Goal: Task Accomplishment & Management: Complete application form

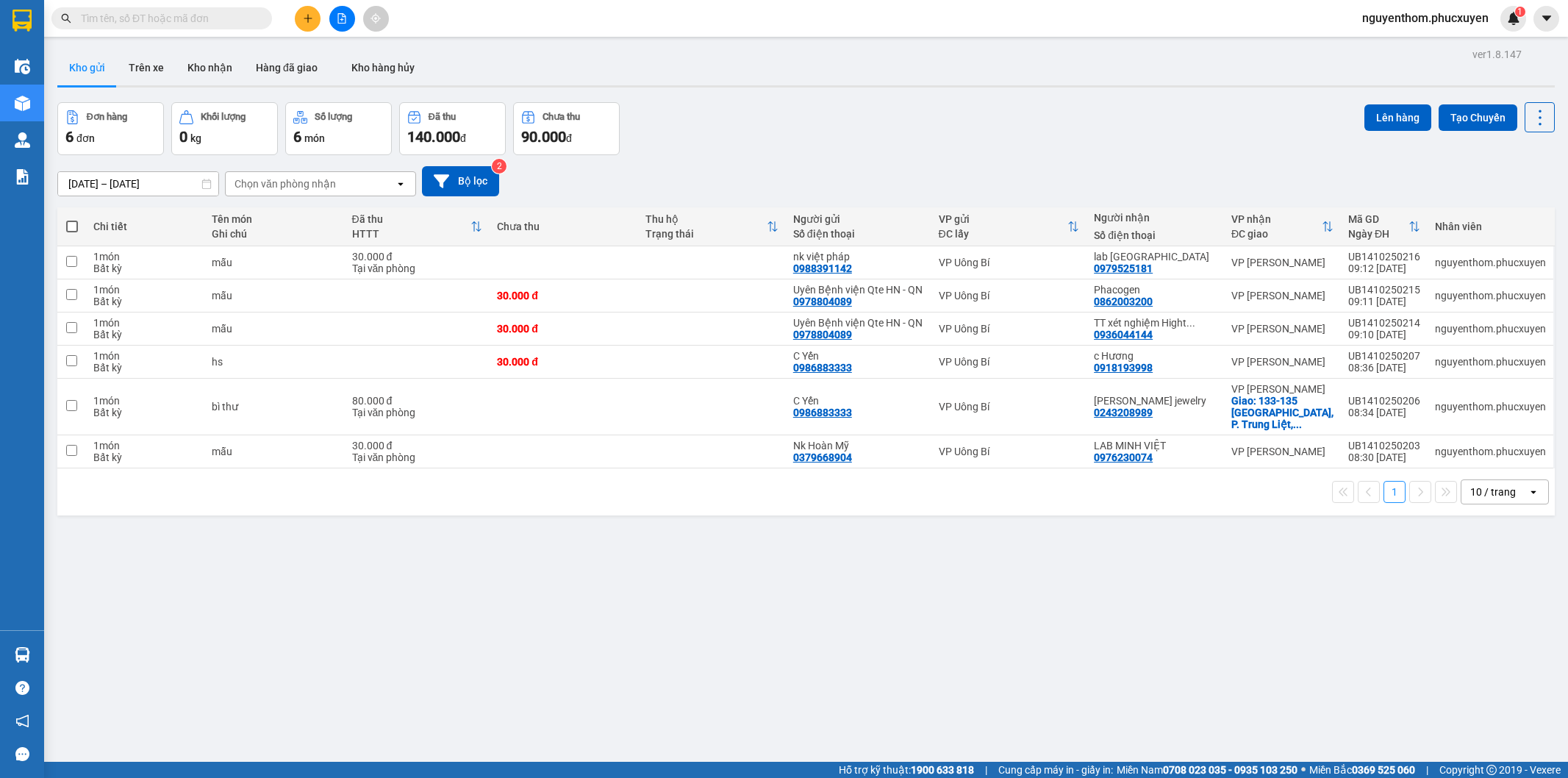
click at [314, 31] on div at bounding box center [341, 19] width 110 height 26
click at [311, 30] on button at bounding box center [308, 19] width 26 height 26
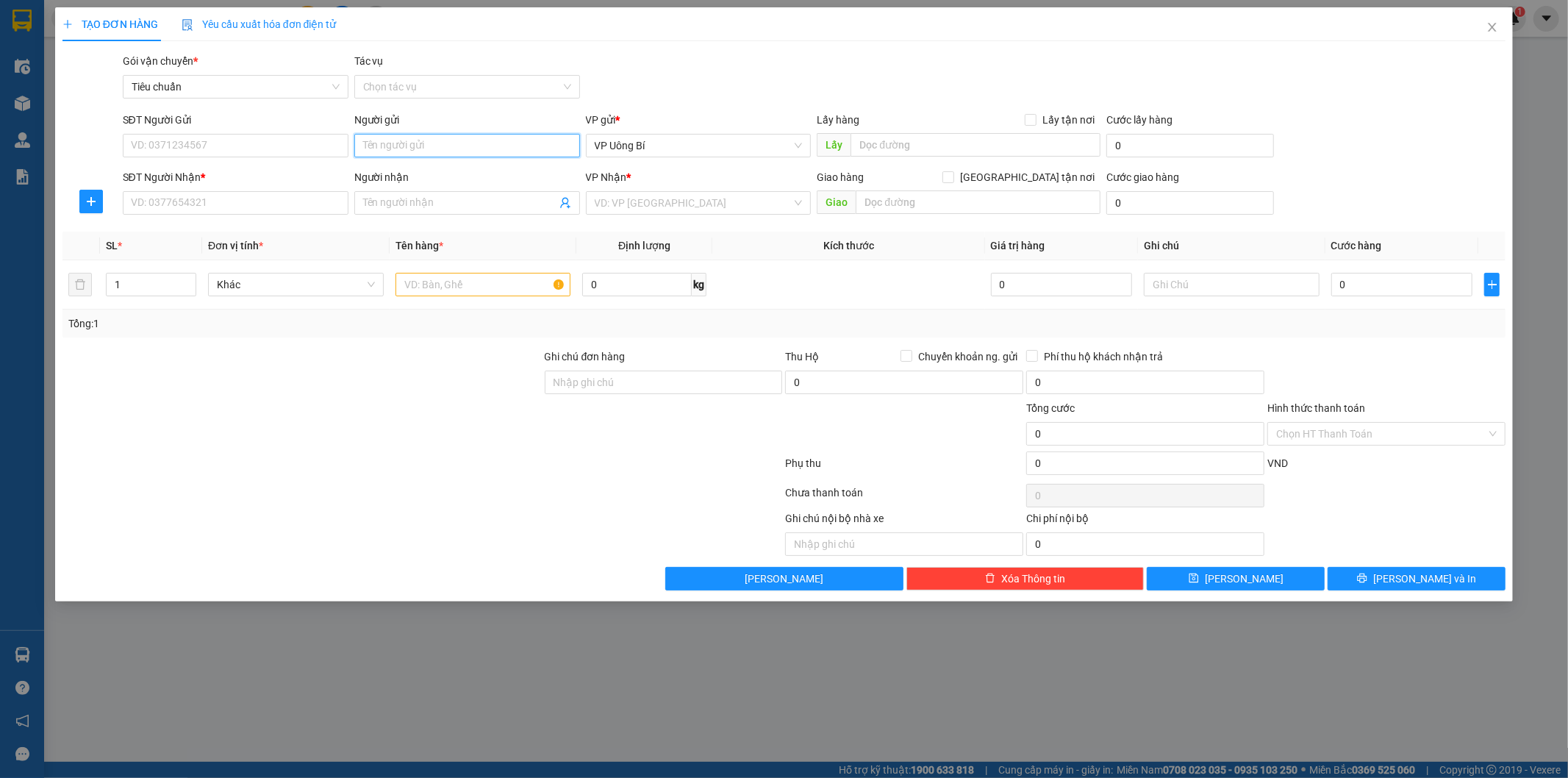
click at [428, 141] on input "Người gửi" at bounding box center [467, 145] width 226 height 23
type input "a tuyến r"
click at [517, 179] on div "A Tuyến Robot - 0588713333" at bounding box center [467, 174] width 208 height 16
type input "0588713333"
type input "A Tuyến Robot"
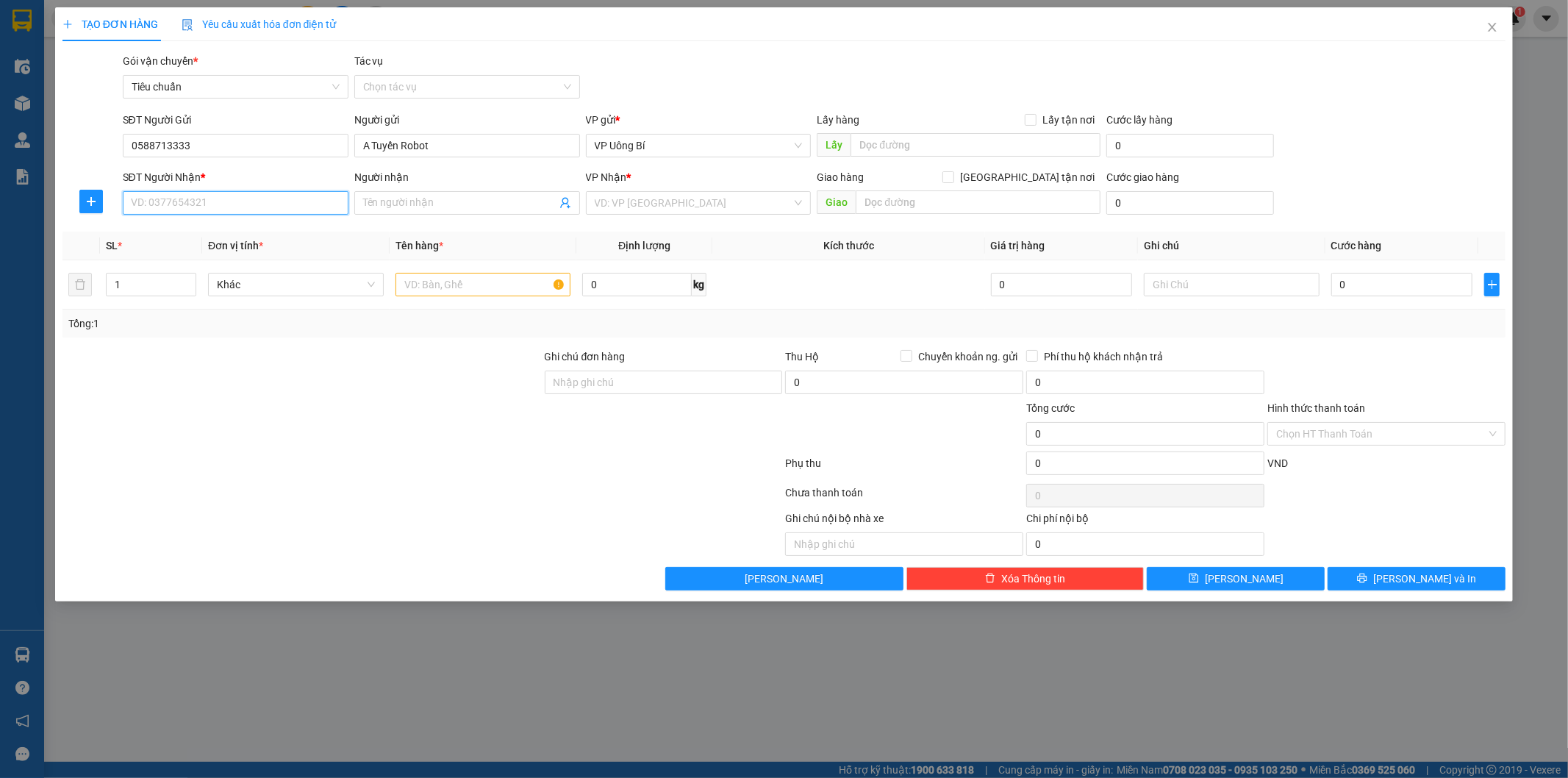
click at [294, 210] on input "SĐT Người Nhận *" at bounding box center [235, 202] width 226 height 23
click at [423, 194] on span at bounding box center [467, 202] width 226 height 23
click at [262, 204] on input "SĐT Người Nhận *" at bounding box center [235, 202] width 226 height 23
click at [432, 198] on input "Người nhận" at bounding box center [460, 202] width 194 height 16
type input "d"
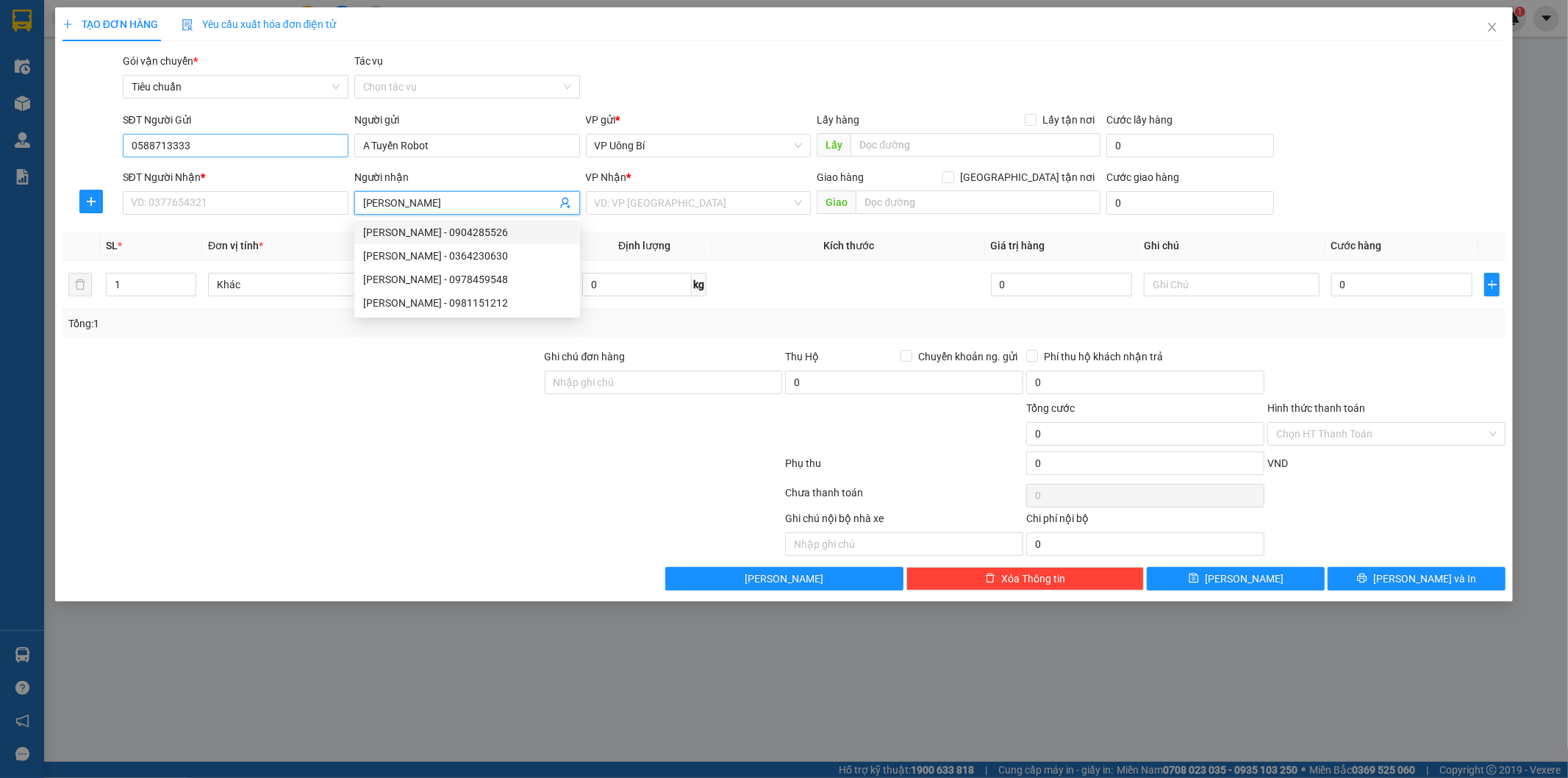
type input "[PERSON_NAME]"
drag, startPoint x: 174, startPoint y: 147, endPoint x: 96, endPoint y: 140, distance: 78.3
click at [96, 140] on div "SĐT Người Gửi 0588713333 0588713333 Người gửi A Tuyến Robot VP gửi * VP Uông Bí…" at bounding box center [784, 138] width 1447 height 52
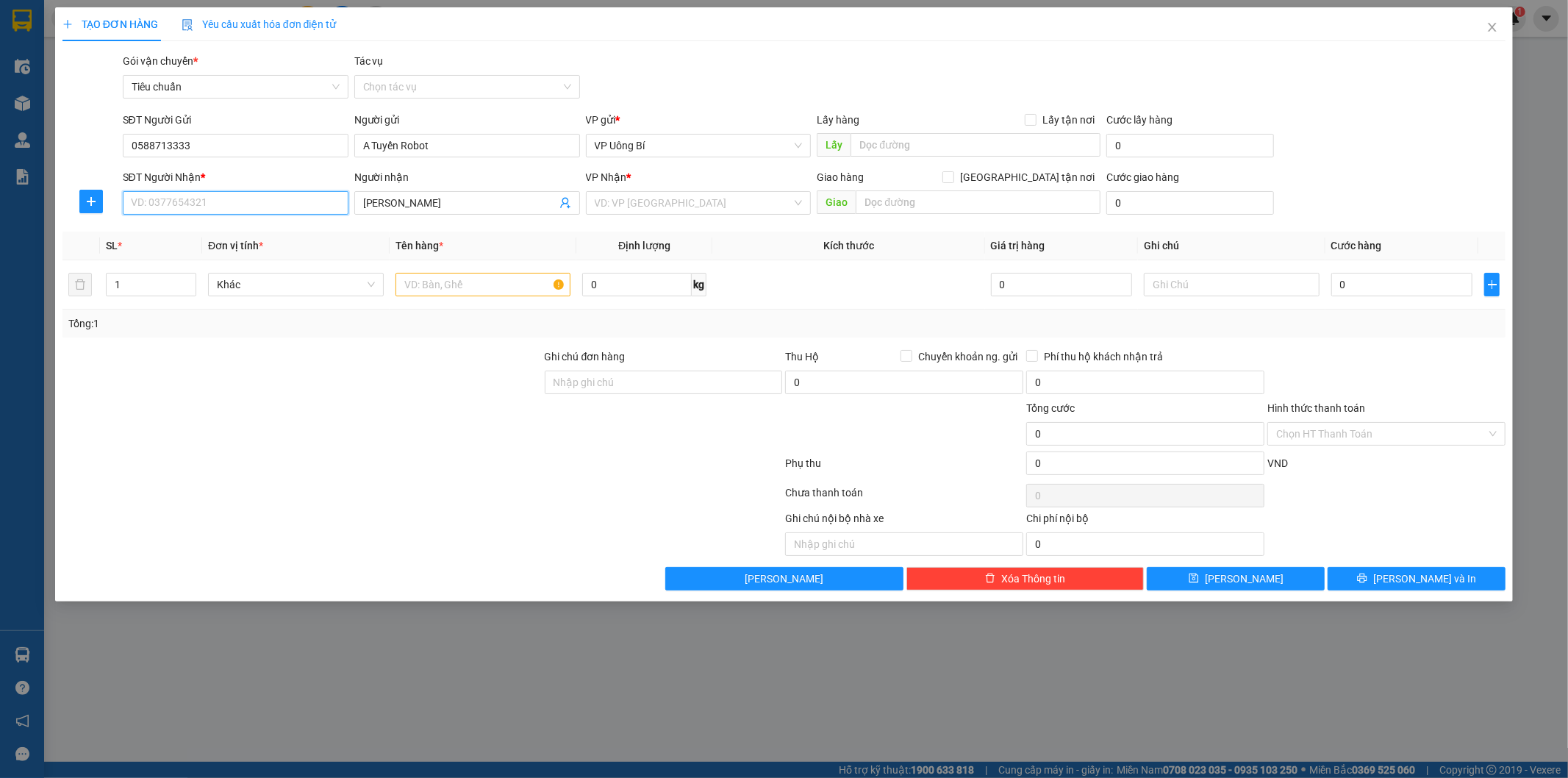
click at [251, 192] on input "SĐT Người Nhận *" at bounding box center [235, 202] width 226 height 23
paste input "0364230630"
type input "0364230630"
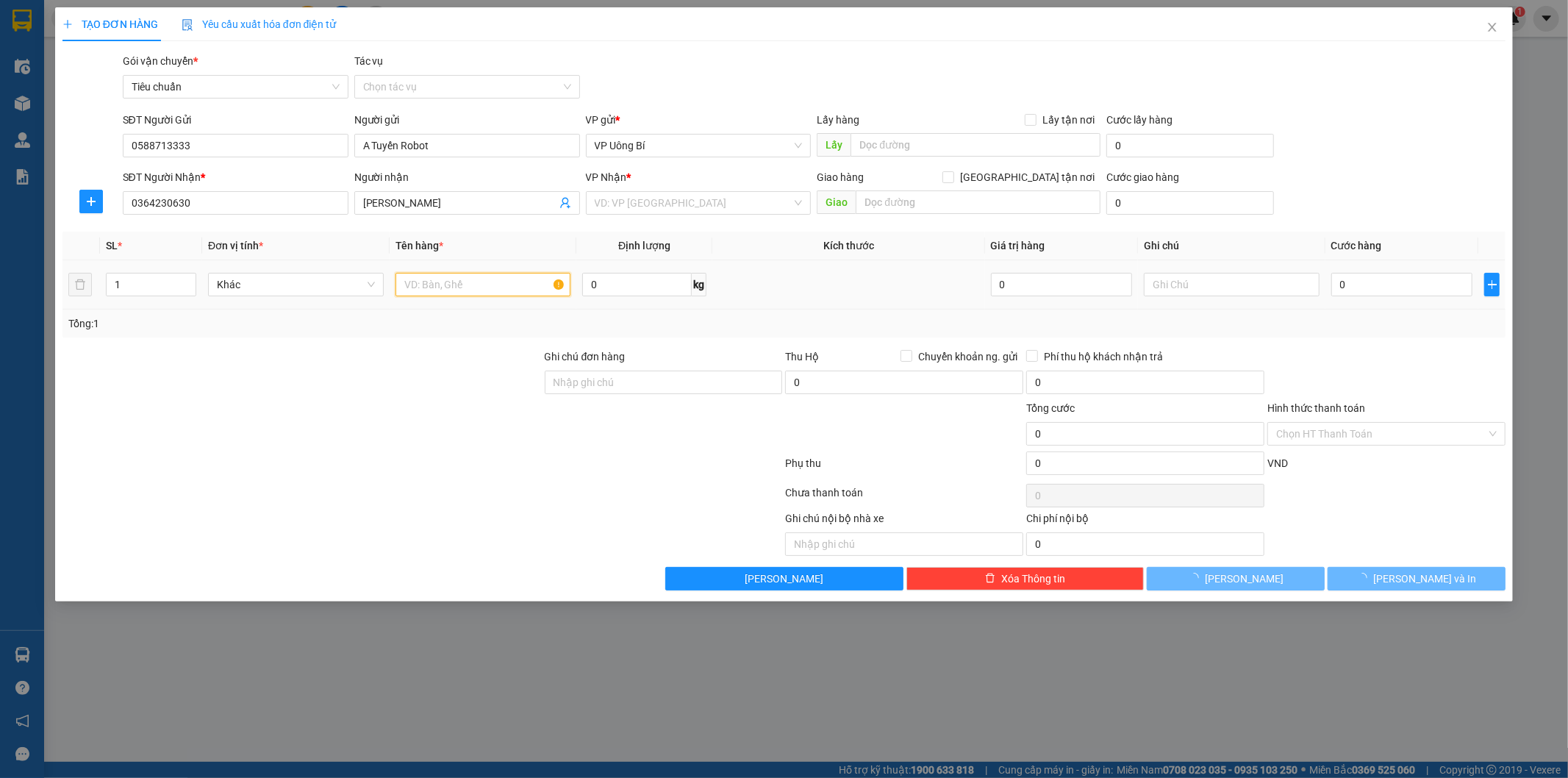
click at [491, 275] on input "text" at bounding box center [484, 284] width 176 height 23
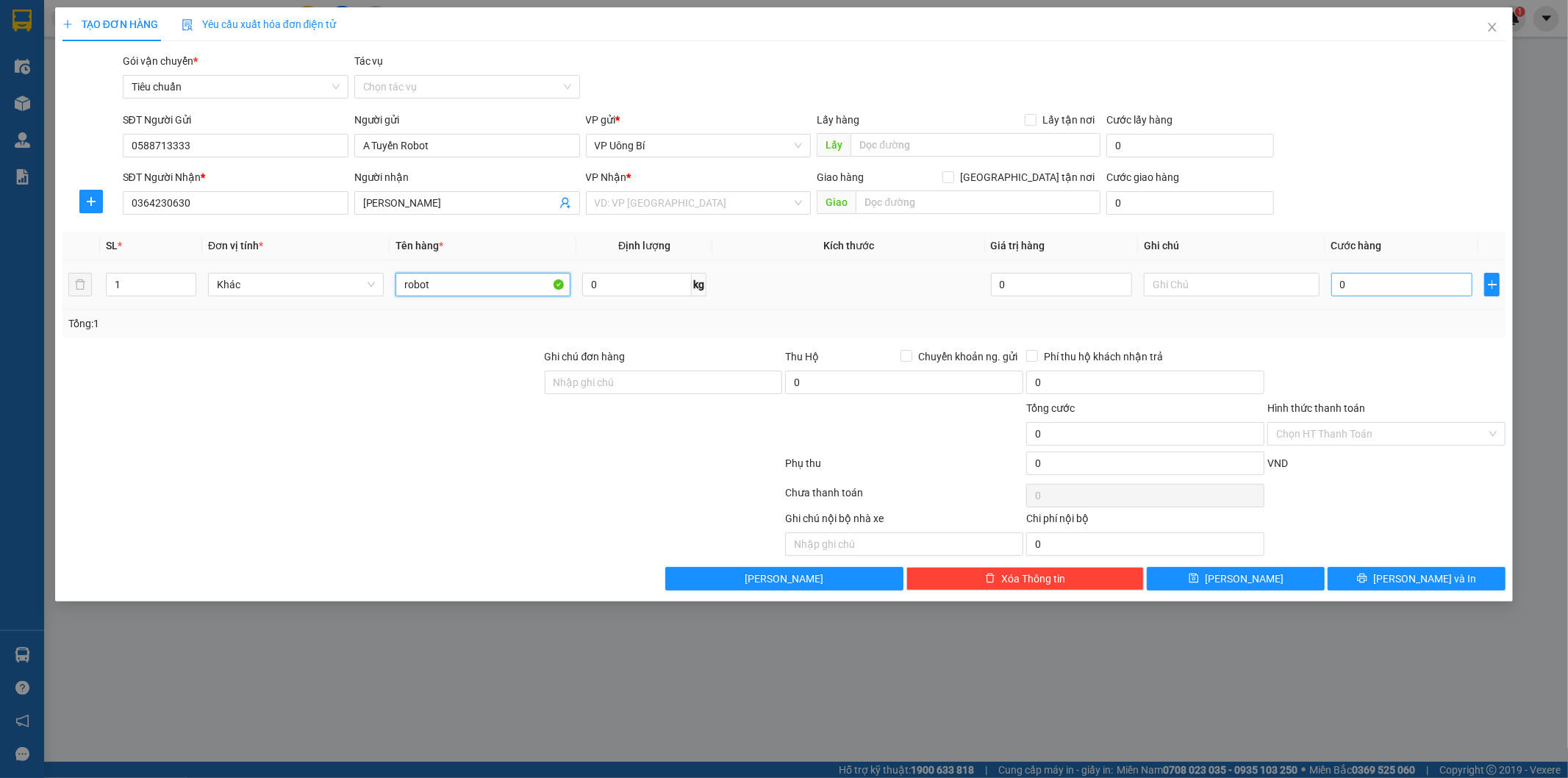
type input "robot"
click at [1365, 289] on input "0" at bounding box center [1402, 284] width 141 height 23
type input "5"
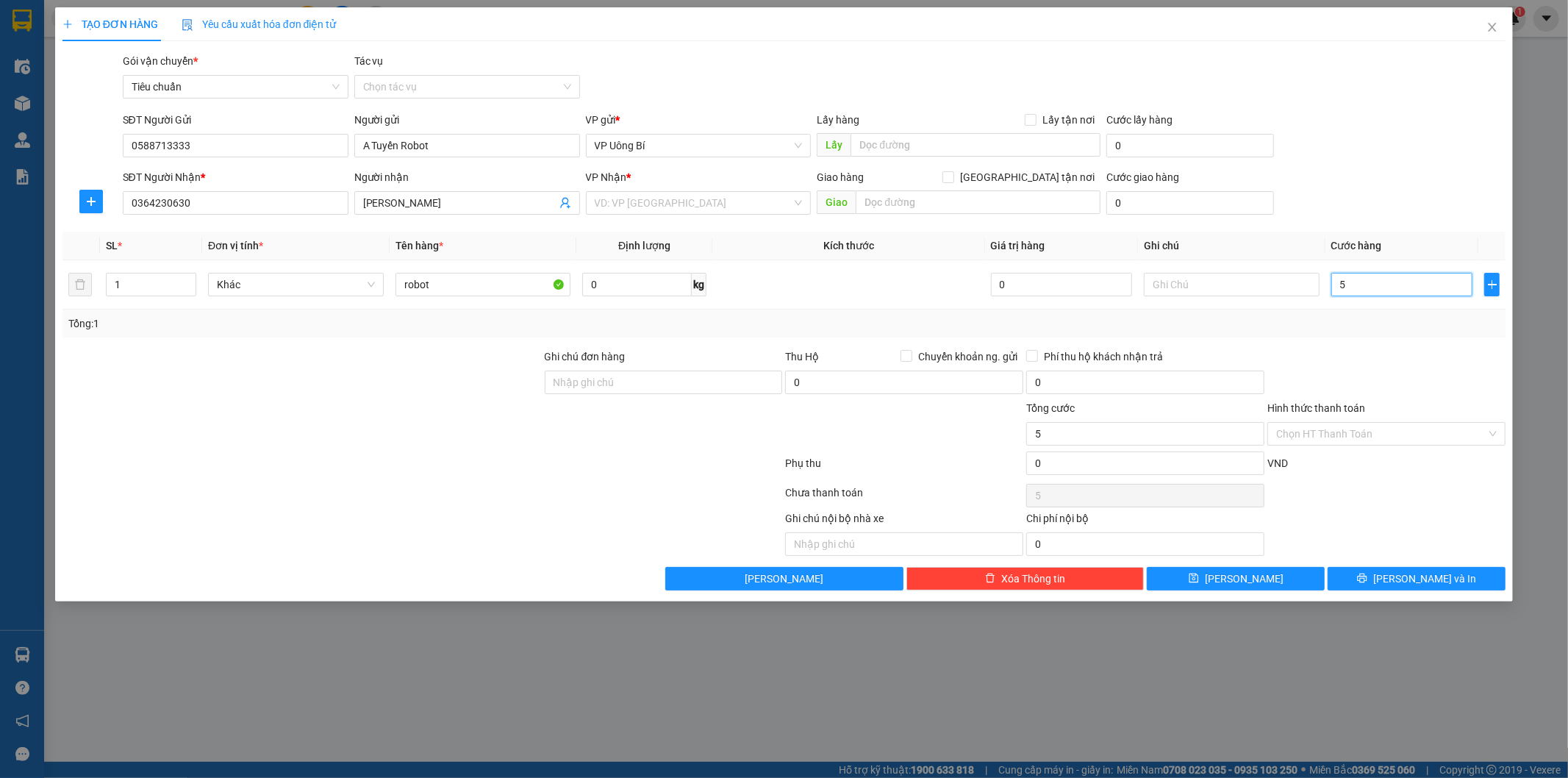
type input "50"
type input "500"
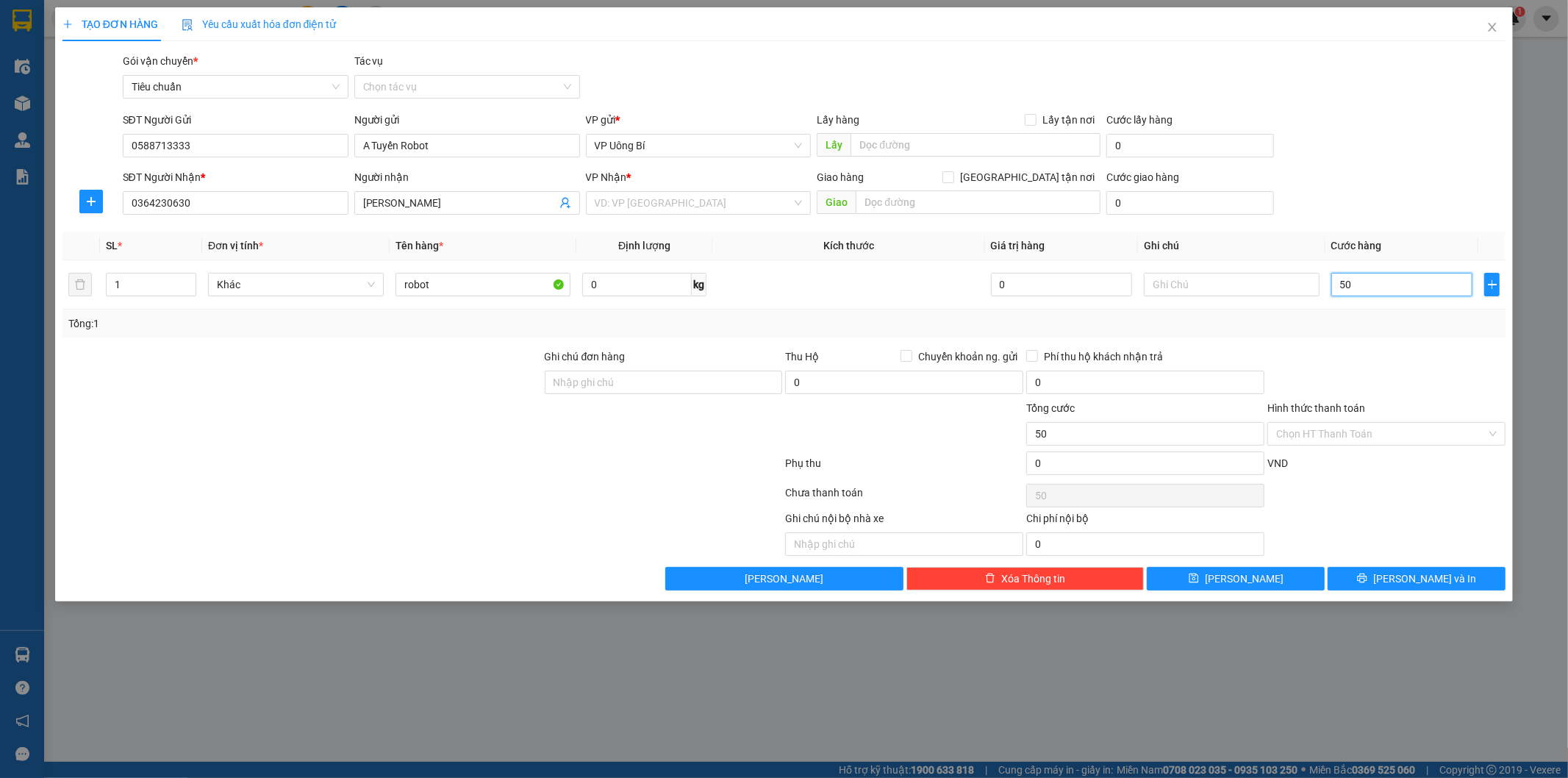
type input "500"
type input "5.000"
type input "50.000"
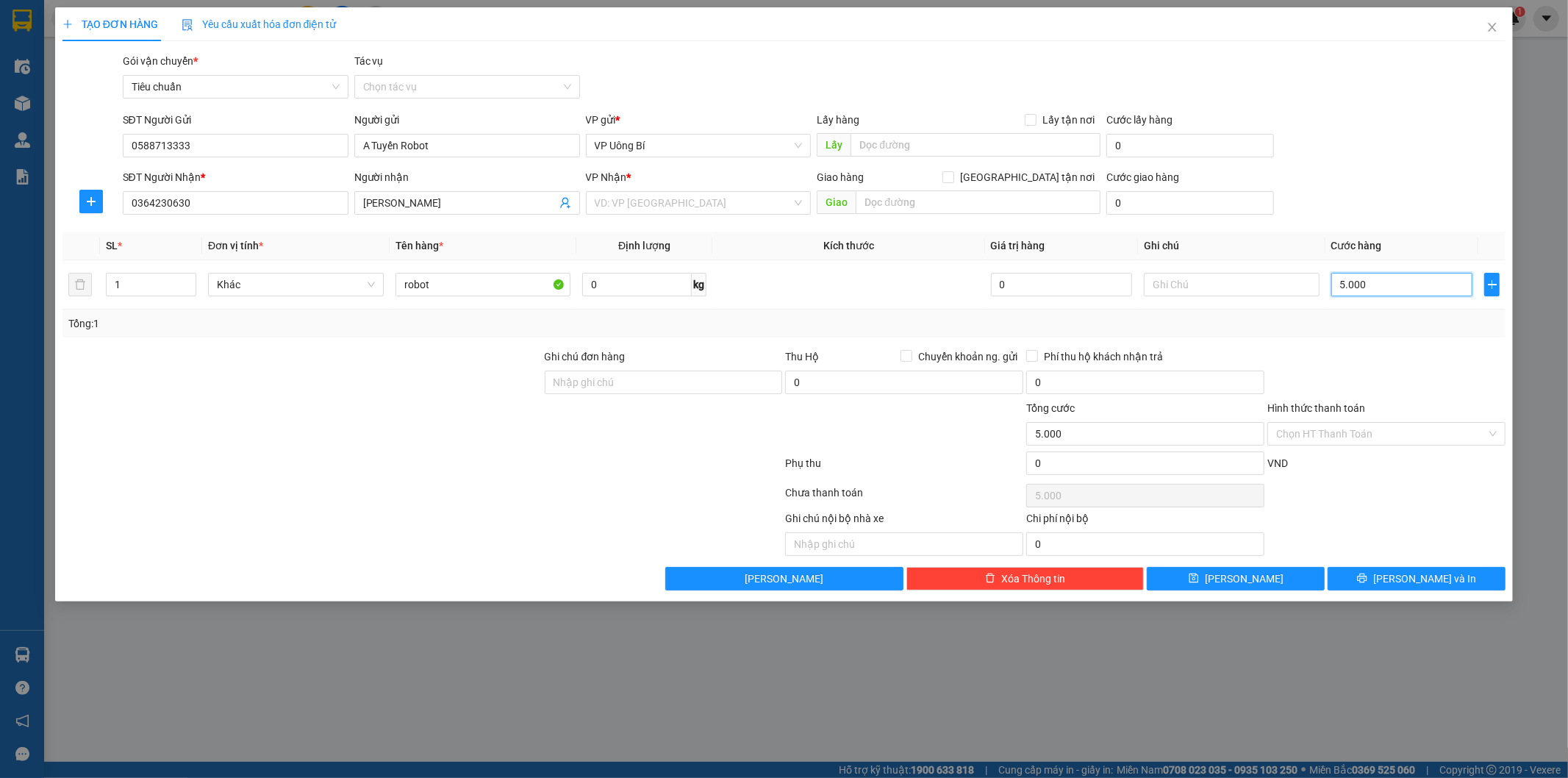
type input "50.000"
click at [1399, 579] on button "[PERSON_NAME] và In" at bounding box center [1417, 579] width 178 height 23
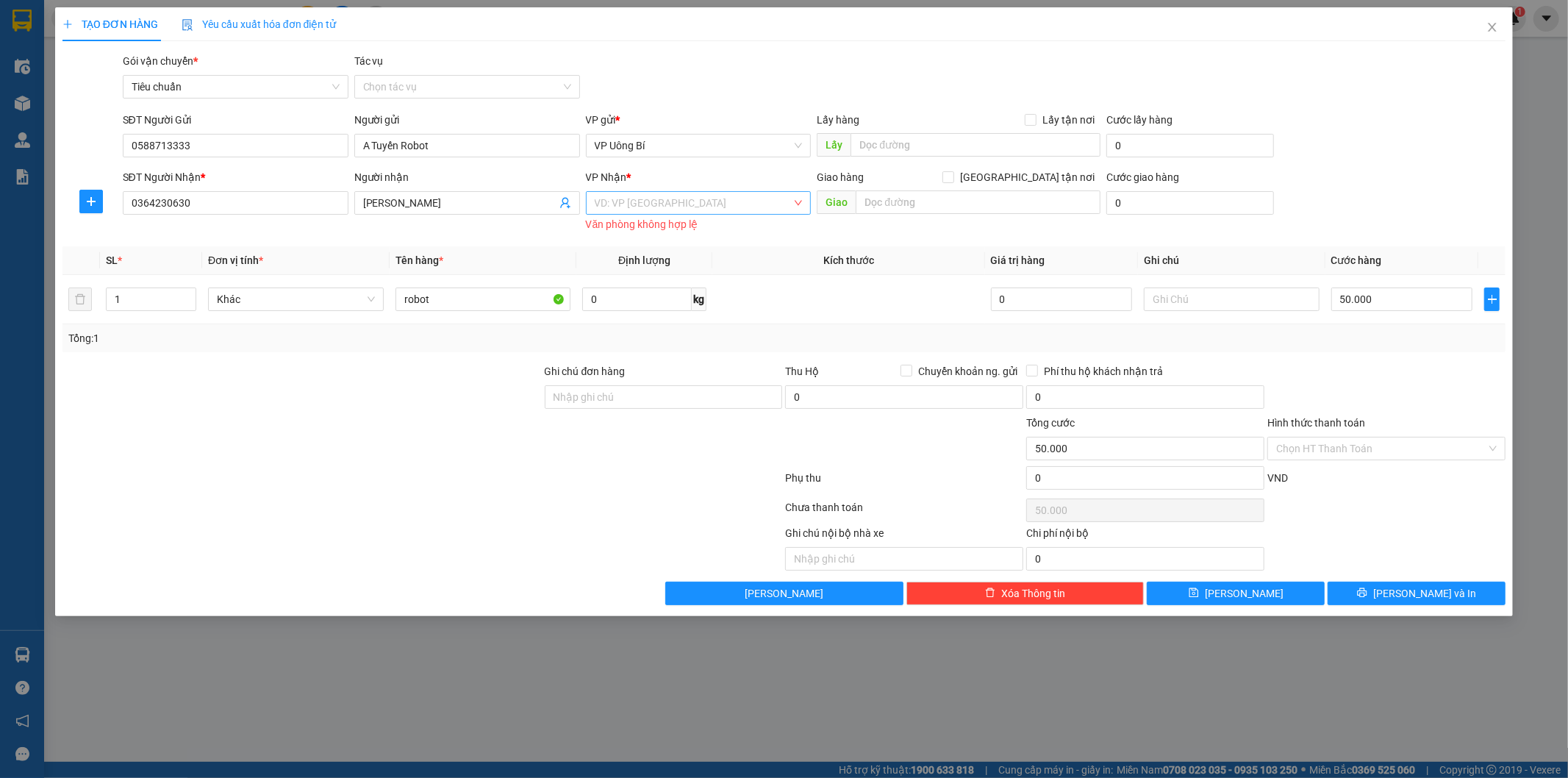
click at [716, 209] on input "search" at bounding box center [693, 203] width 197 height 22
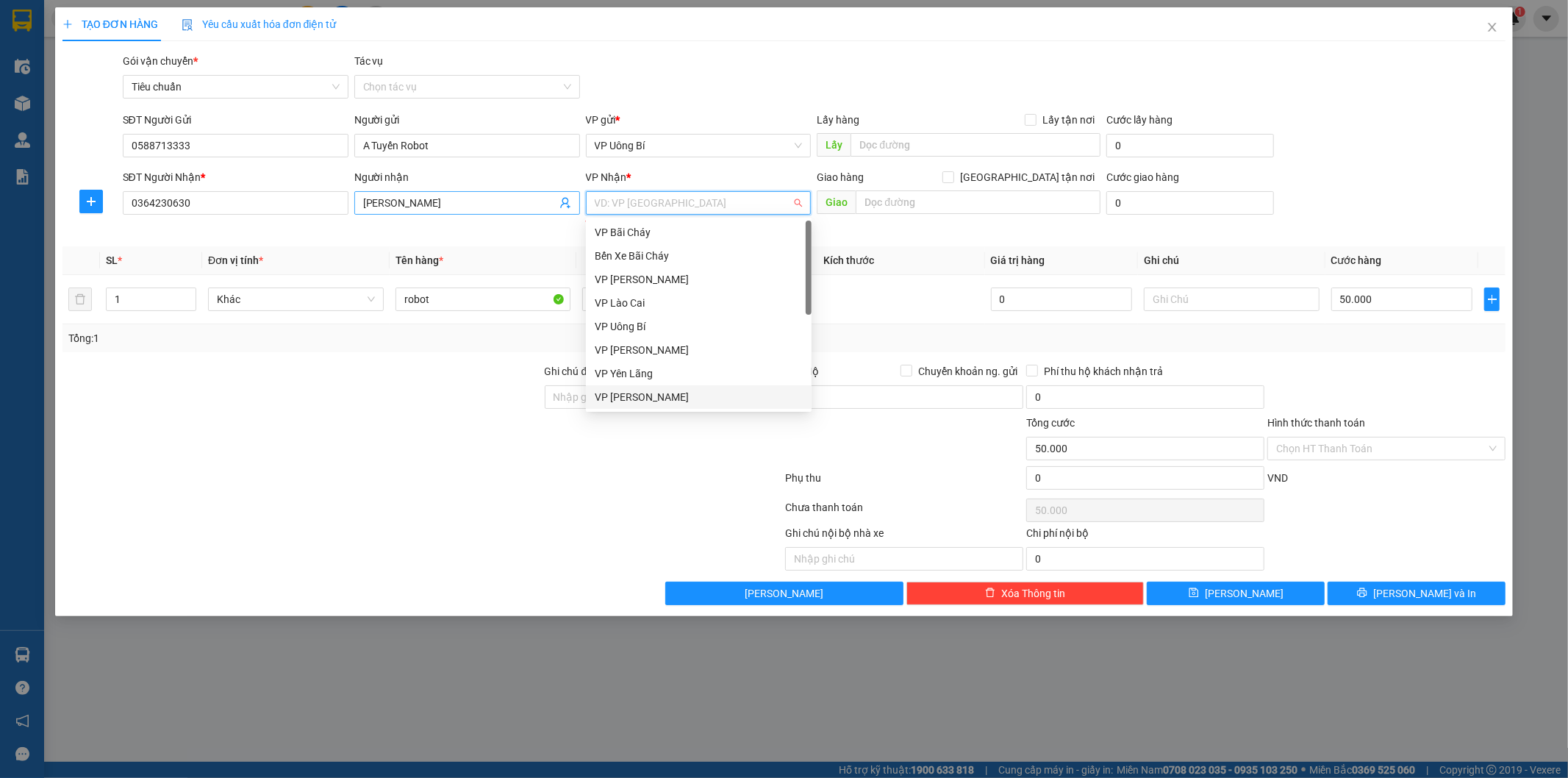
click at [436, 195] on input "[PERSON_NAME]" at bounding box center [460, 202] width 194 height 16
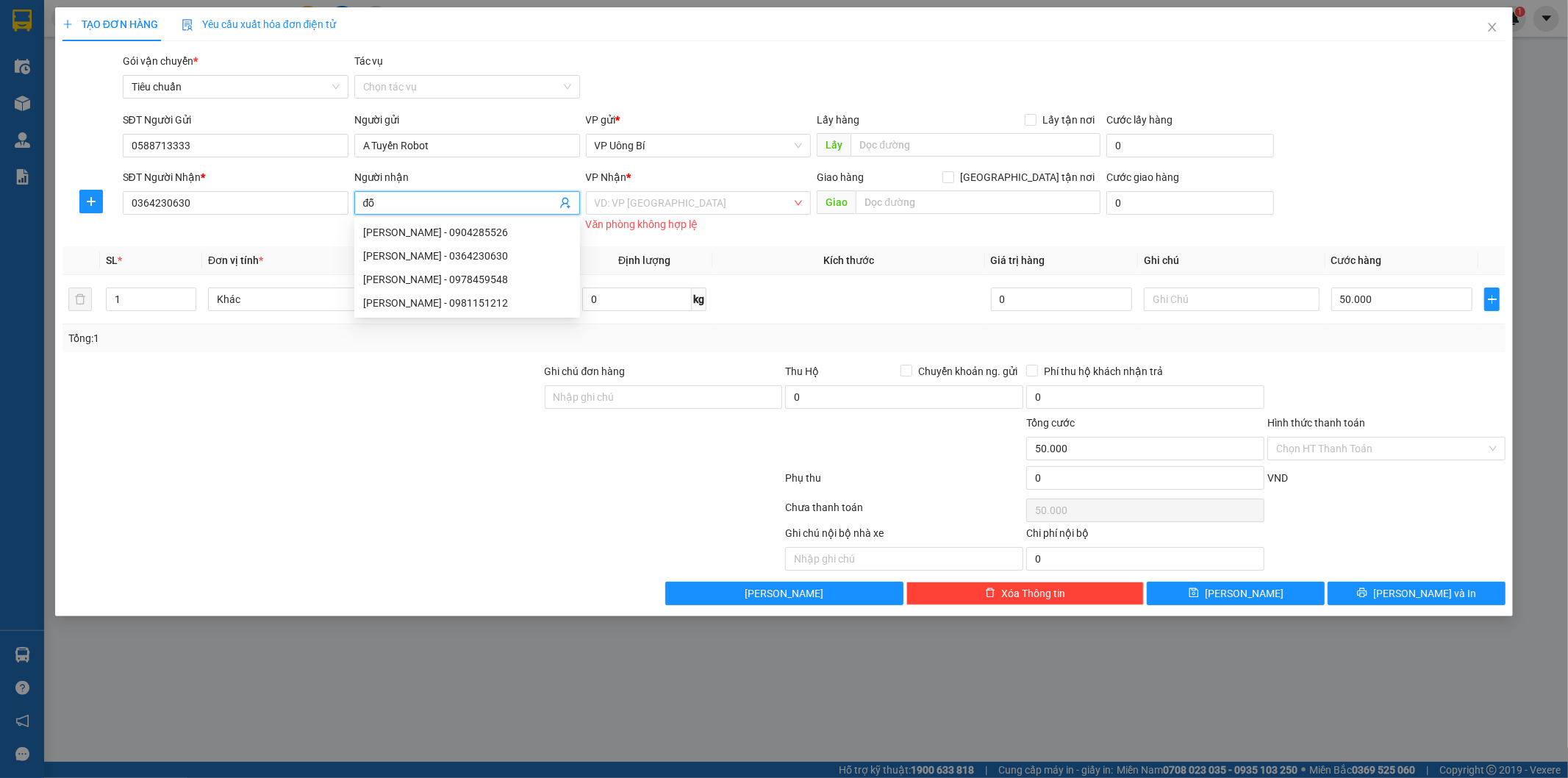
type input "đ"
type input "="
click at [275, 202] on input "0364230630" at bounding box center [235, 202] width 226 height 23
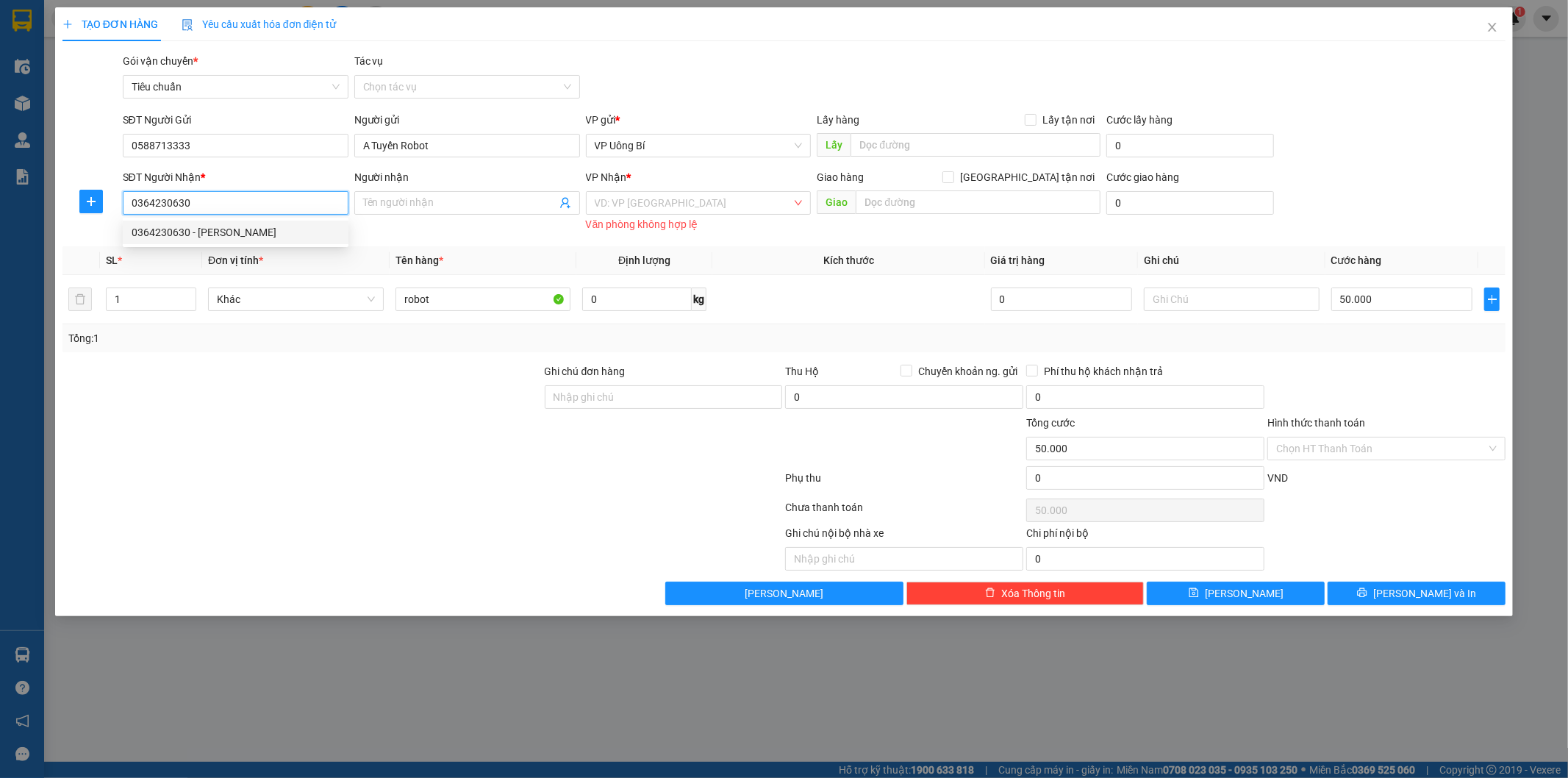
click at [259, 224] on div "0364230630 - [PERSON_NAME]" at bounding box center [235, 232] width 208 height 16
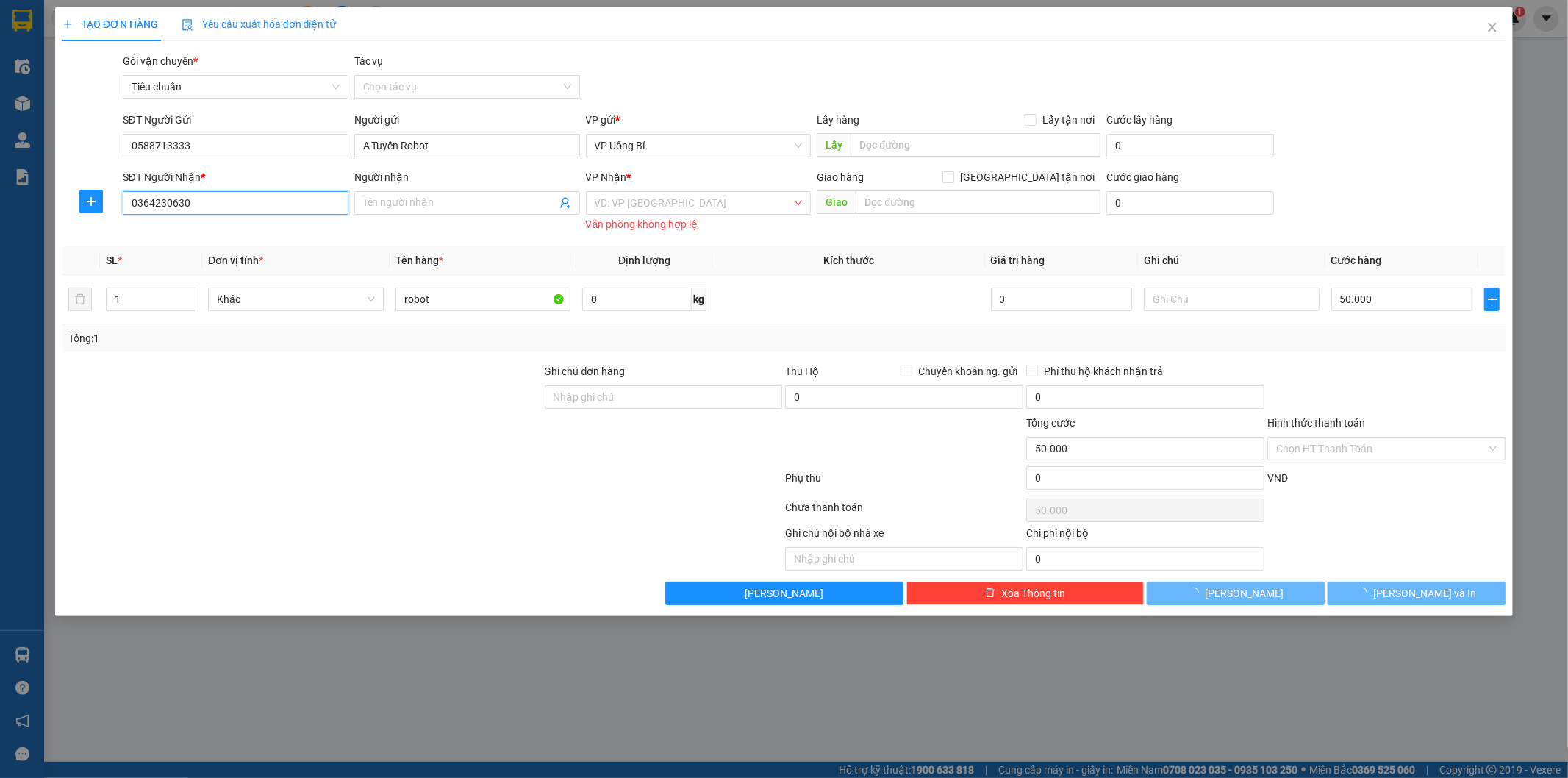
type input "[PERSON_NAME]"
checkbox input "true"
type input "40 Ng. 358 P. [PERSON_NAME], [GEOGRAPHIC_DATA], [GEOGRAPHIC_DATA], [GEOGRAPHIC_…"
type input "100.000"
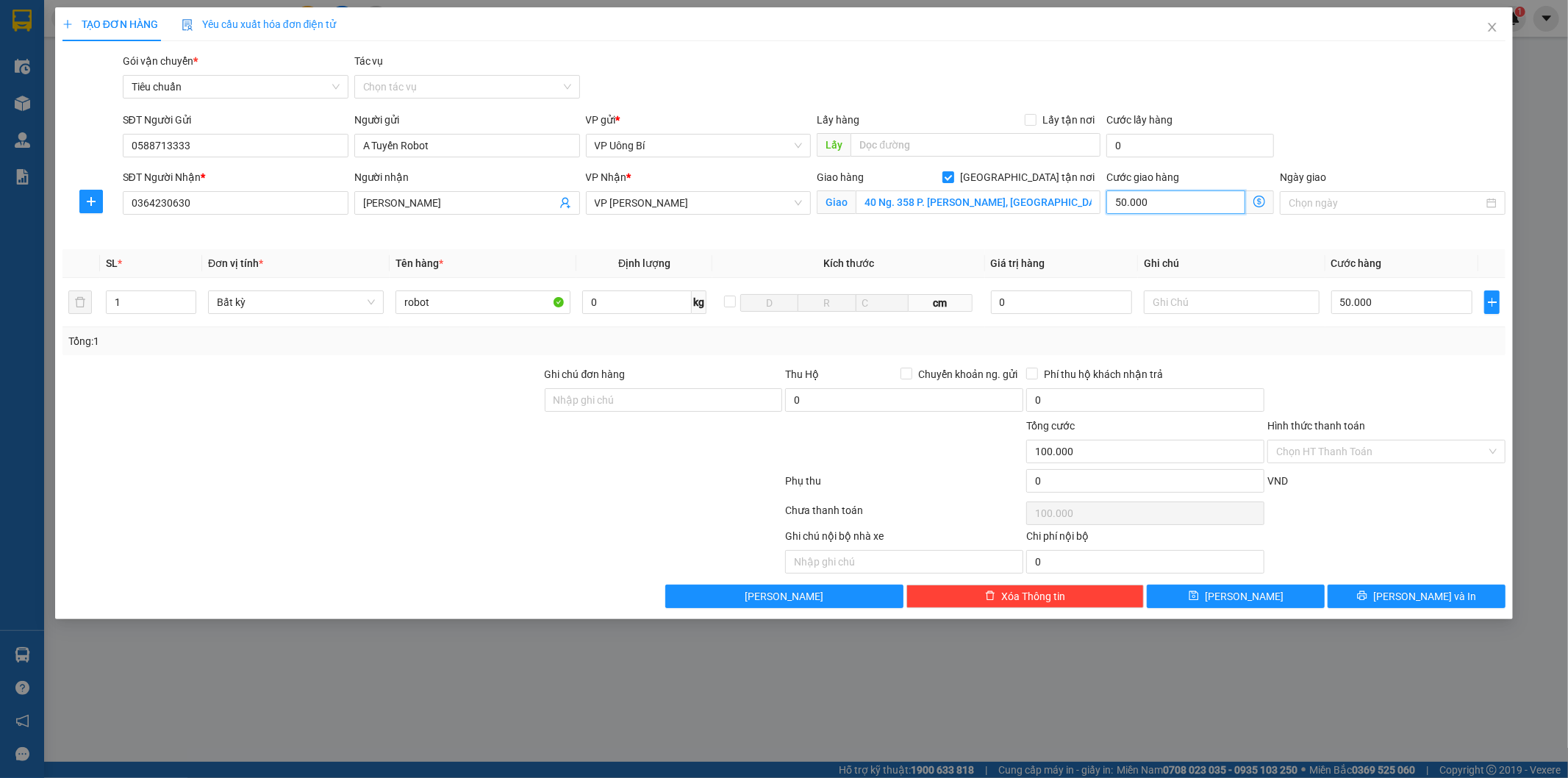
type input "0"
type input "50.000"
click at [932, 231] on div "Vui lòng nhập vào địa chỉ nhận" at bounding box center [958, 224] width 284 height 17
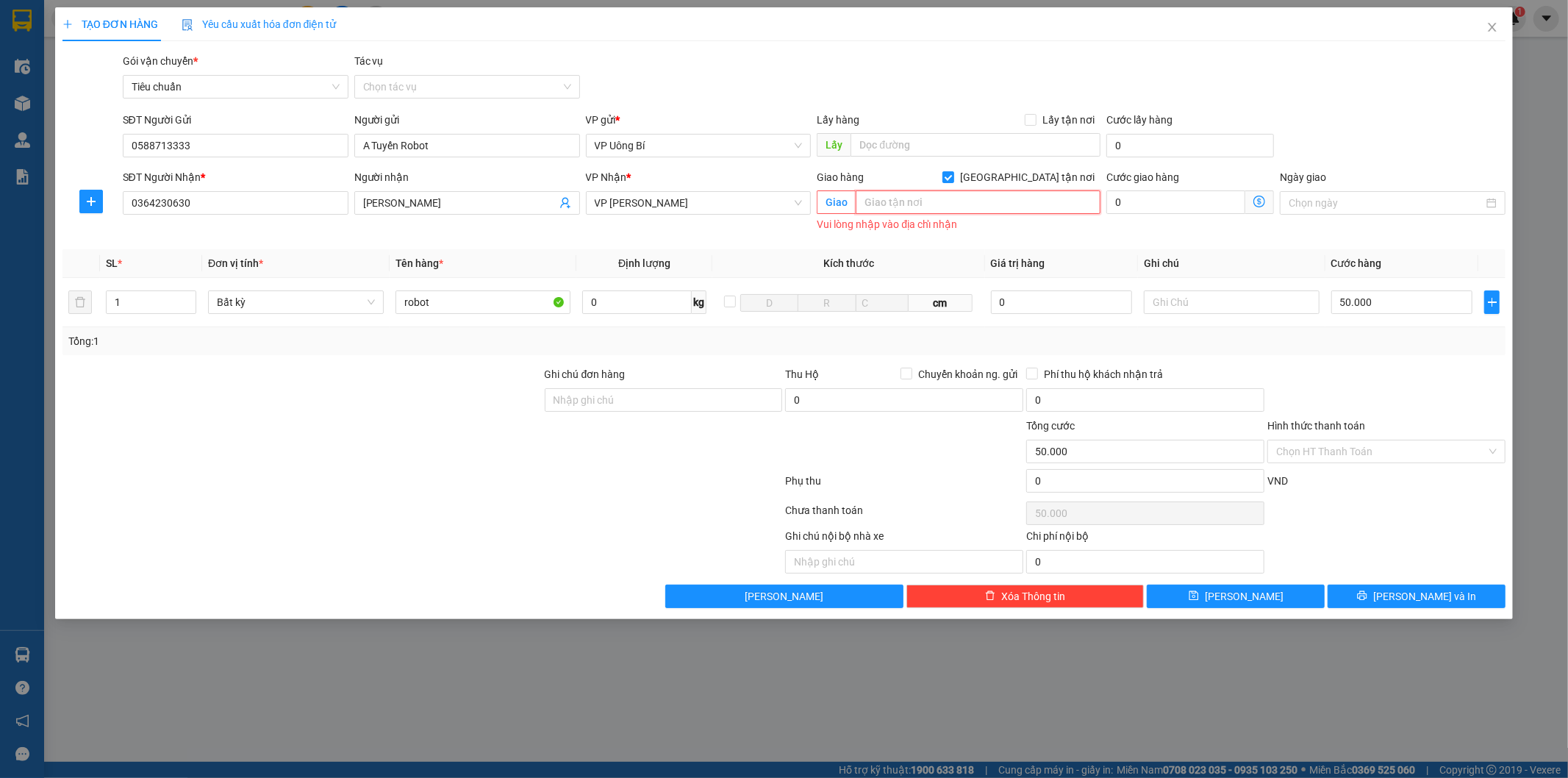
click at [933, 197] on input "text" at bounding box center [978, 201] width 245 height 23
click at [1068, 233] on div "Giao hàng Giao tận nơi Giao Vui lòng nhập vào địa chỉ nhận" at bounding box center [958, 201] width 284 height 66
click at [496, 195] on input "[PERSON_NAME]" at bounding box center [460, 202] width 194 height 16
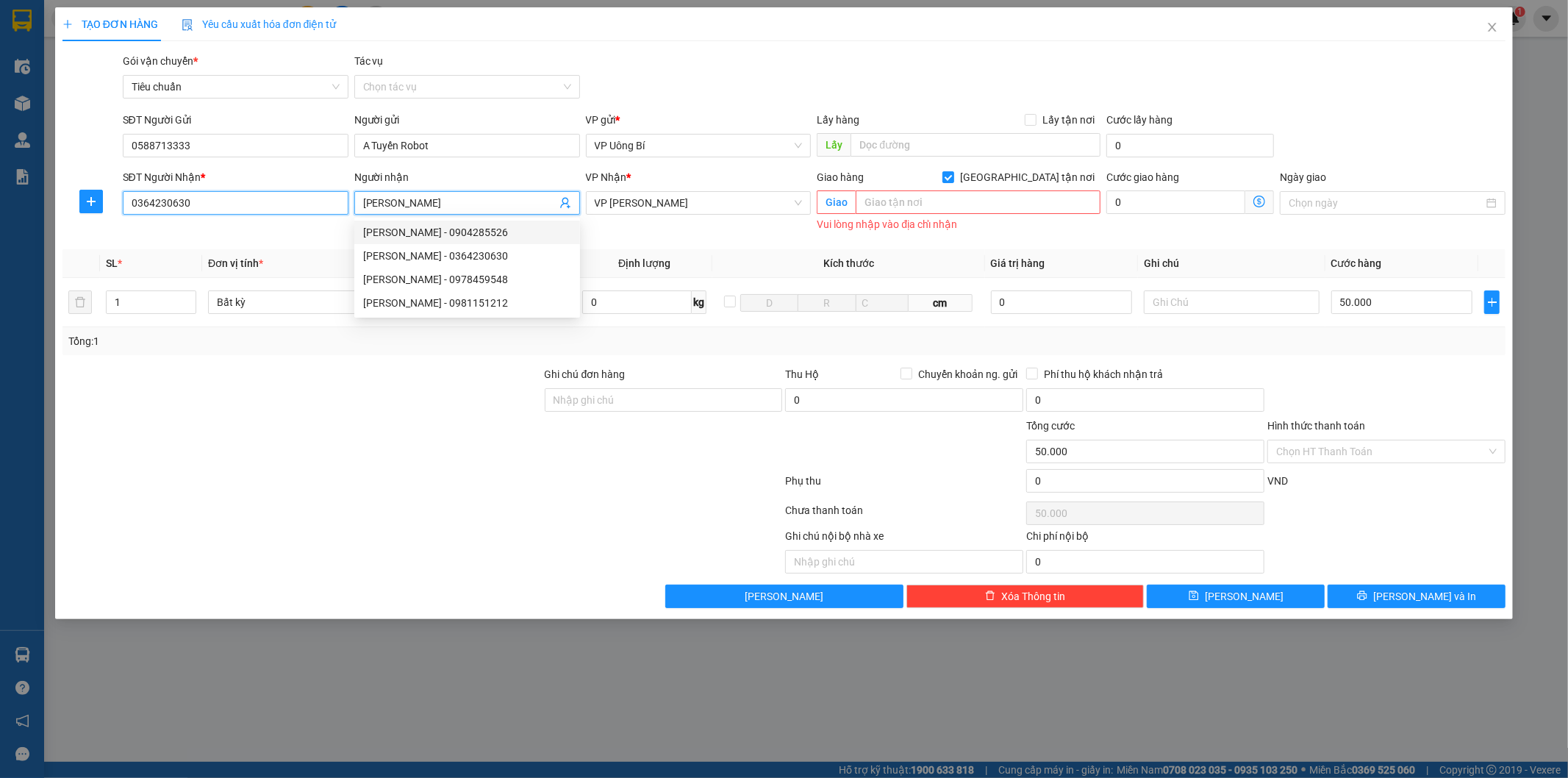
click at [250, 208] on input "0364230630" at bounding box center [235, 202] width 226 height 23
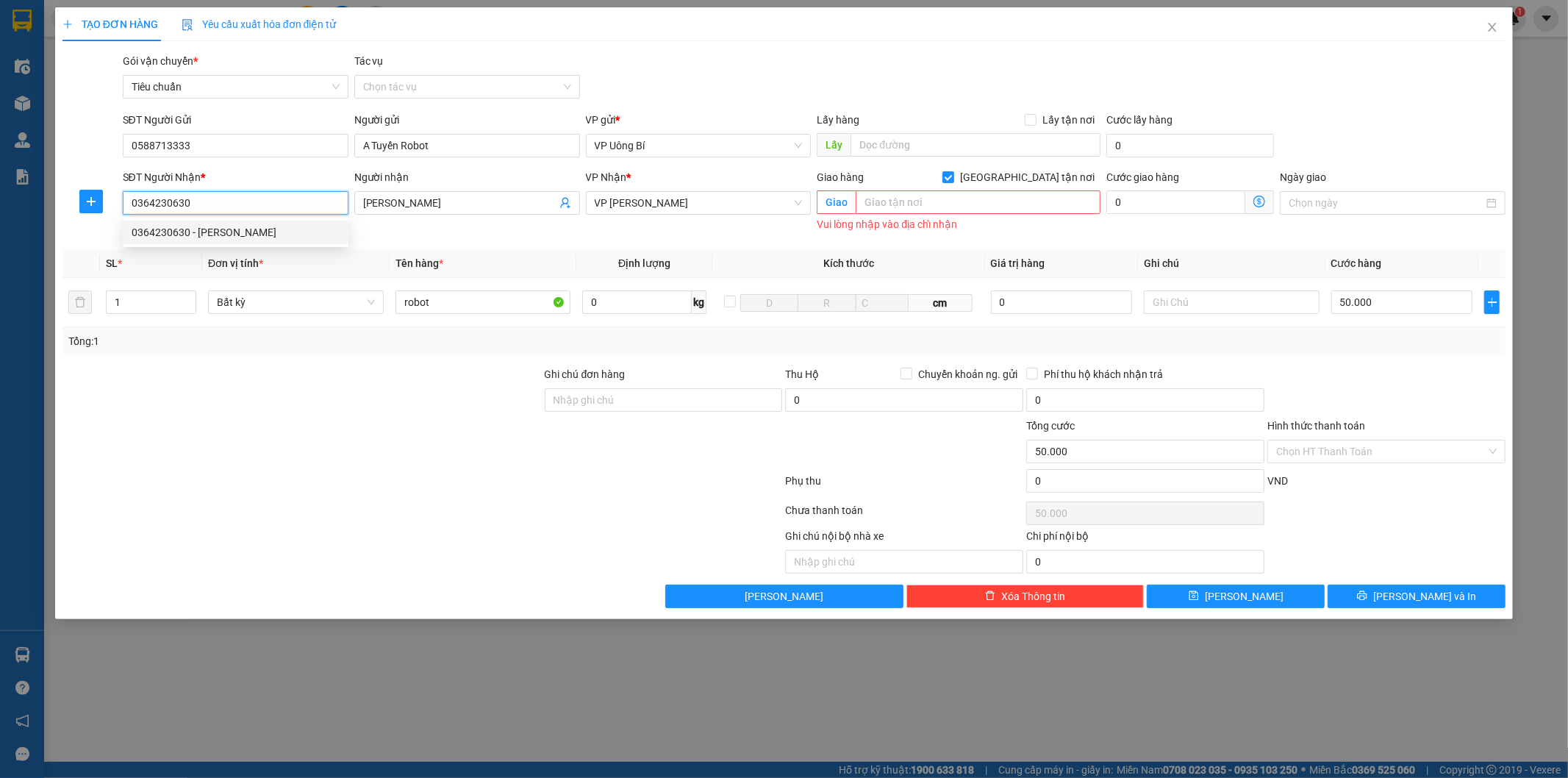
click at [247, 226] on div "0364230630 - [PERSON_NAME]" at bounding box center [235, 232] width 208 height 16
type input "40 Ng. 358 P. [PERSON_NAME], [GEOGRAPHIC_DATA], [GEOGRAPHIC_DATA], [GEOGRAPHIC_…"
type input "100.000"
type input "50.000"
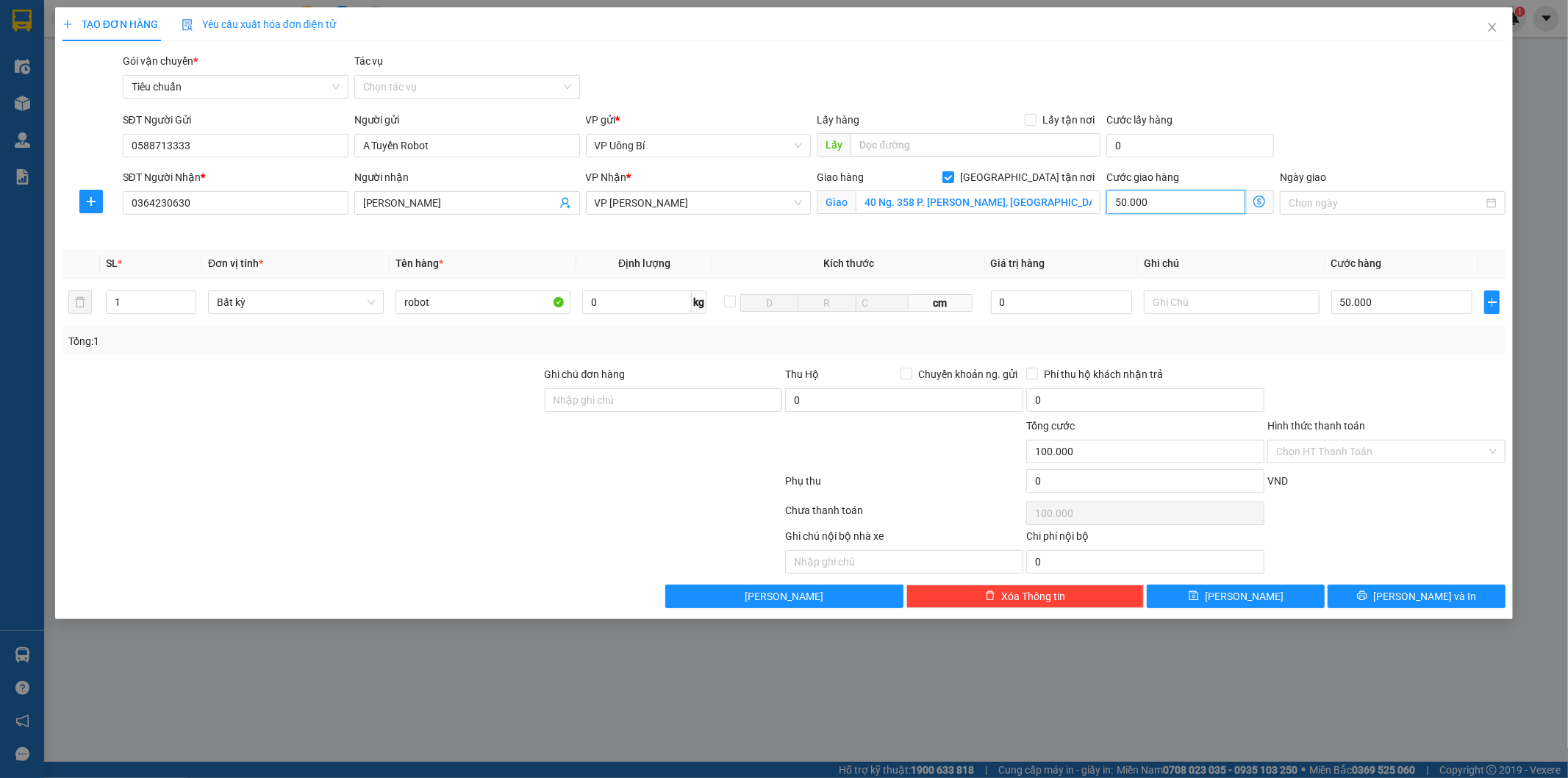
type input "50.000"
type input "0"
click at [1385, 296] on input "50.000" at bounding box center [1402, 301] width 141 height 23
type input "4"
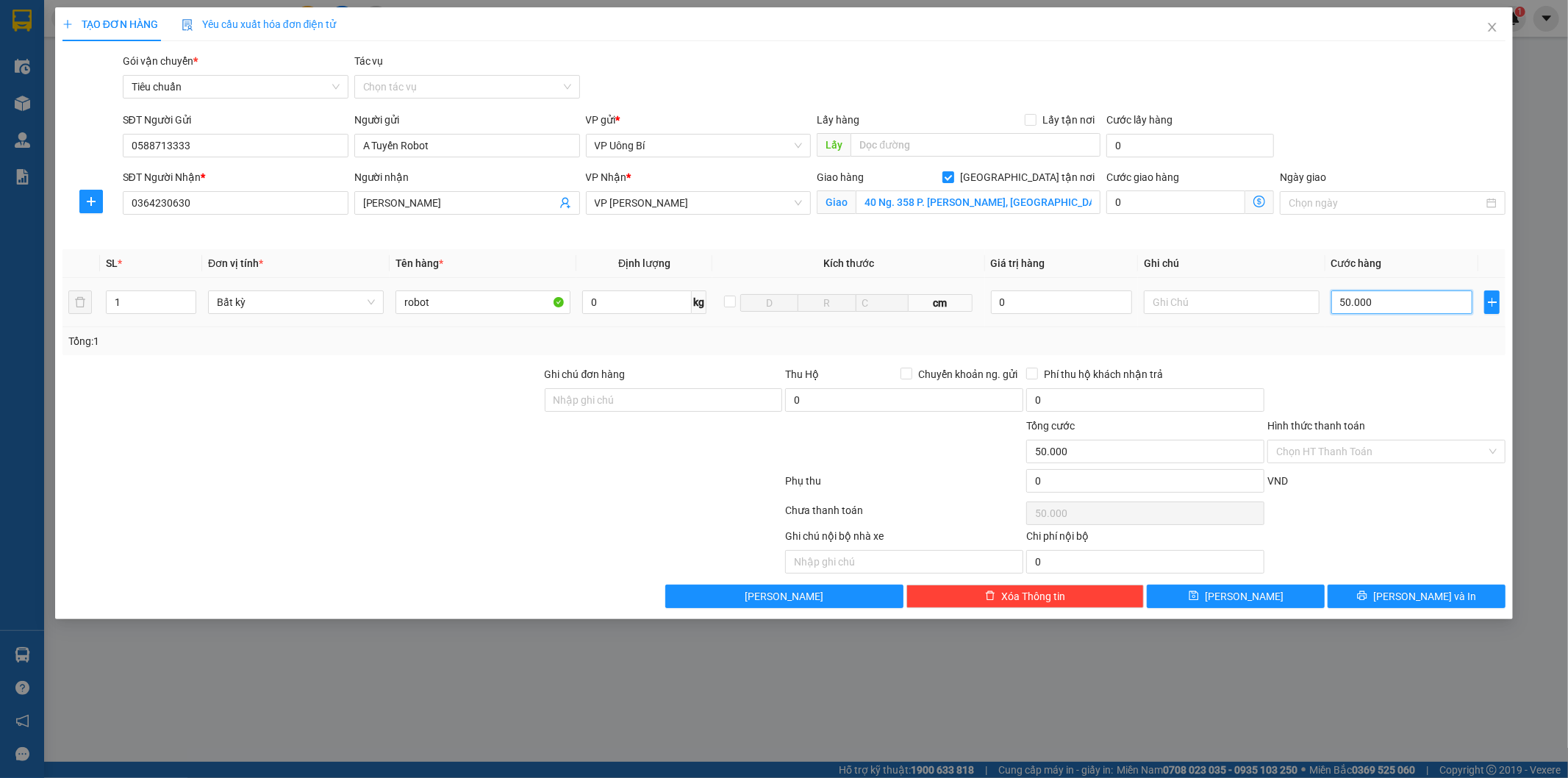
type input "4"
type input "40"
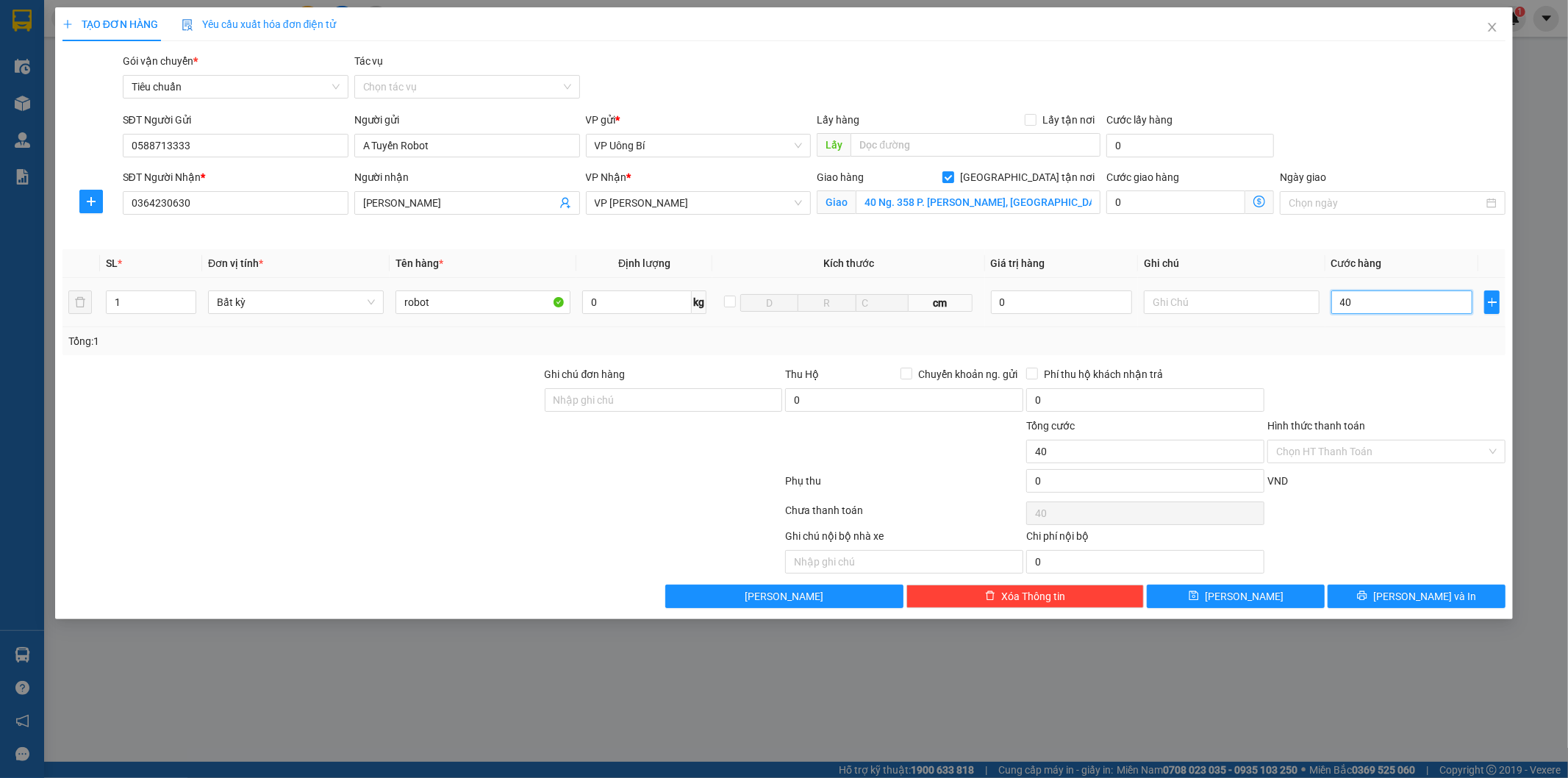
type input "400"
type input "4.000"
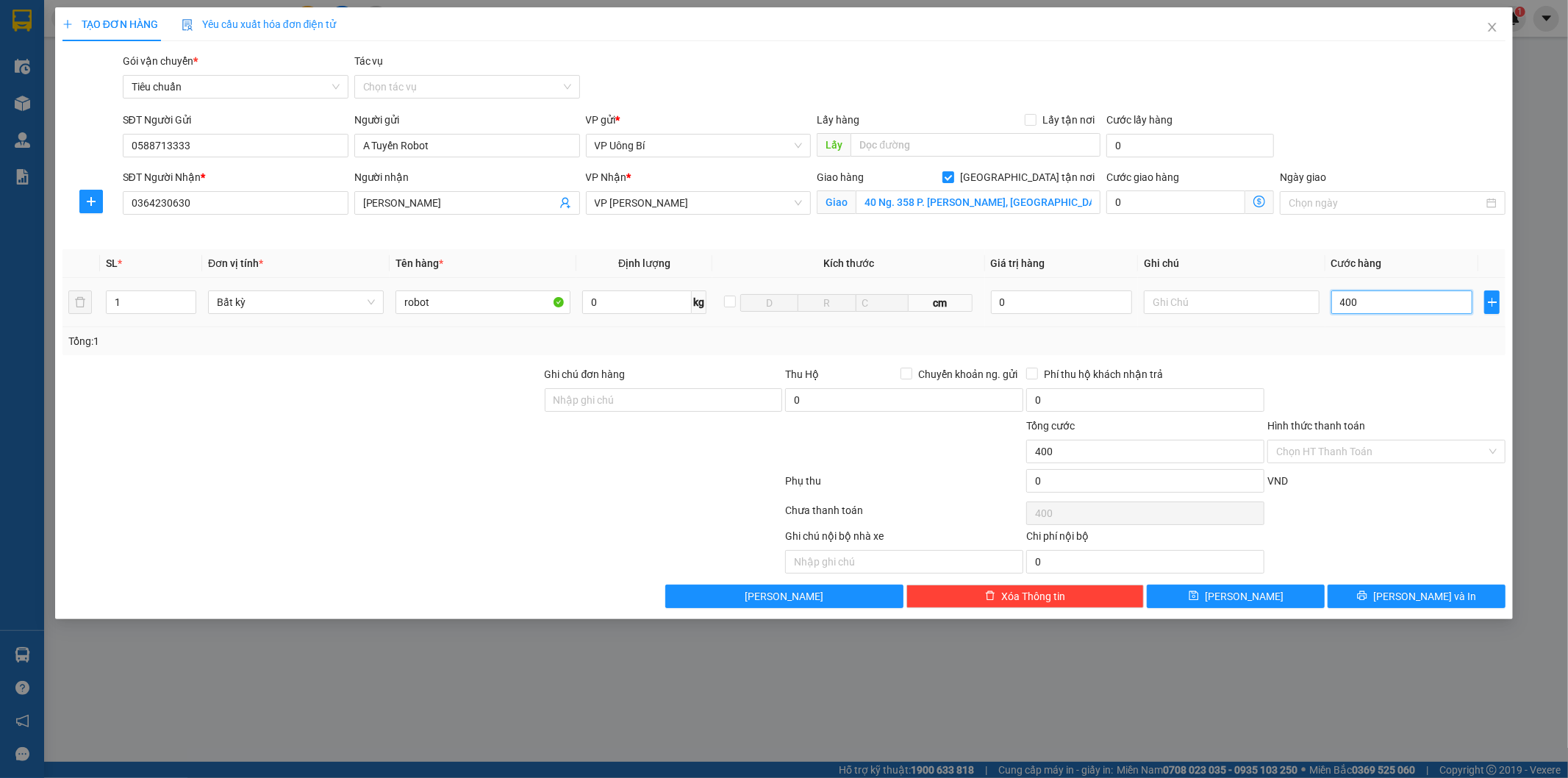
type input "4.000"
type input "40.000"
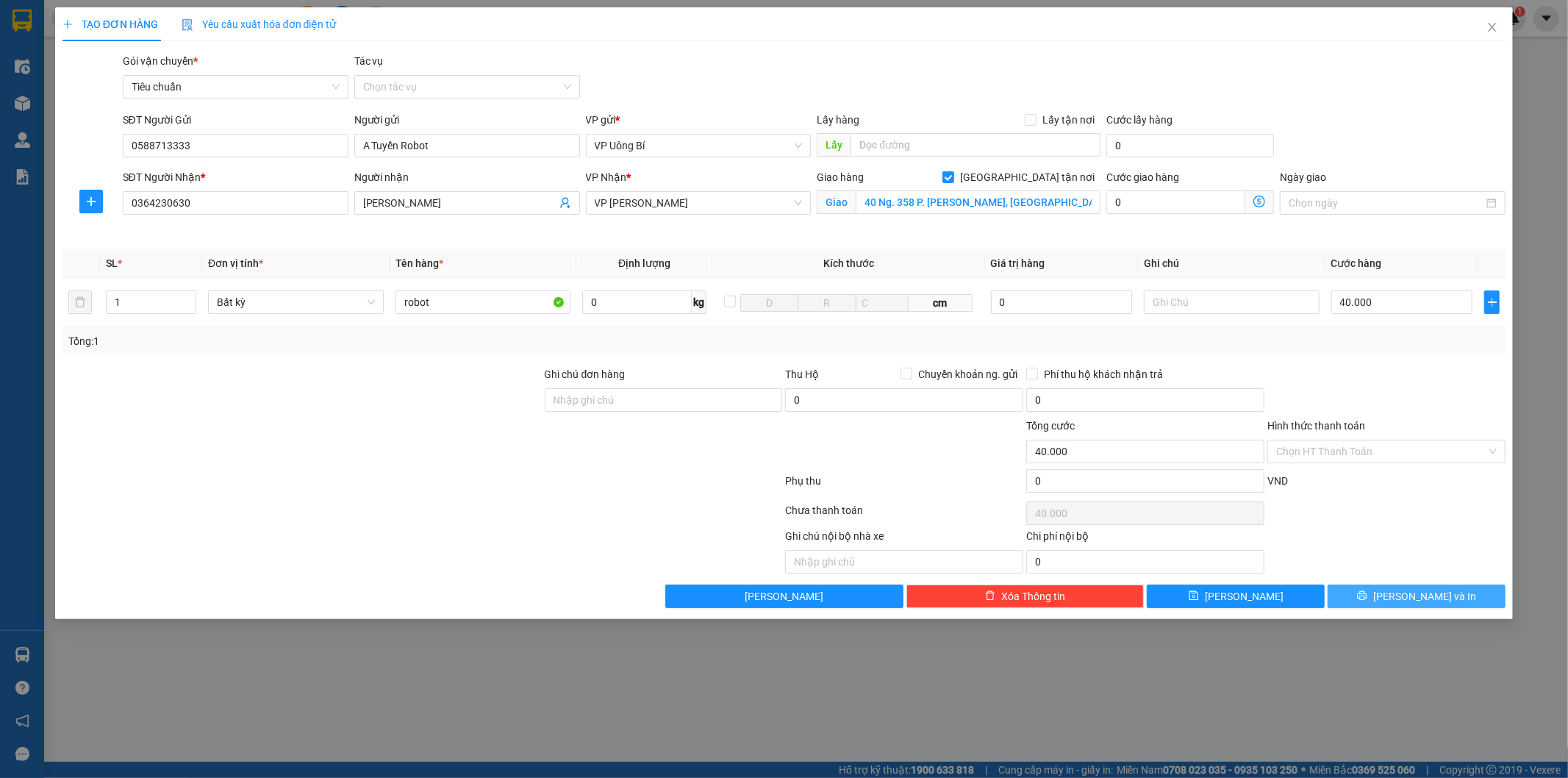
click at [1402, 593] on button "[PERSON_NAME] và In" at bounding box center [1417, 596] width 178 height 23
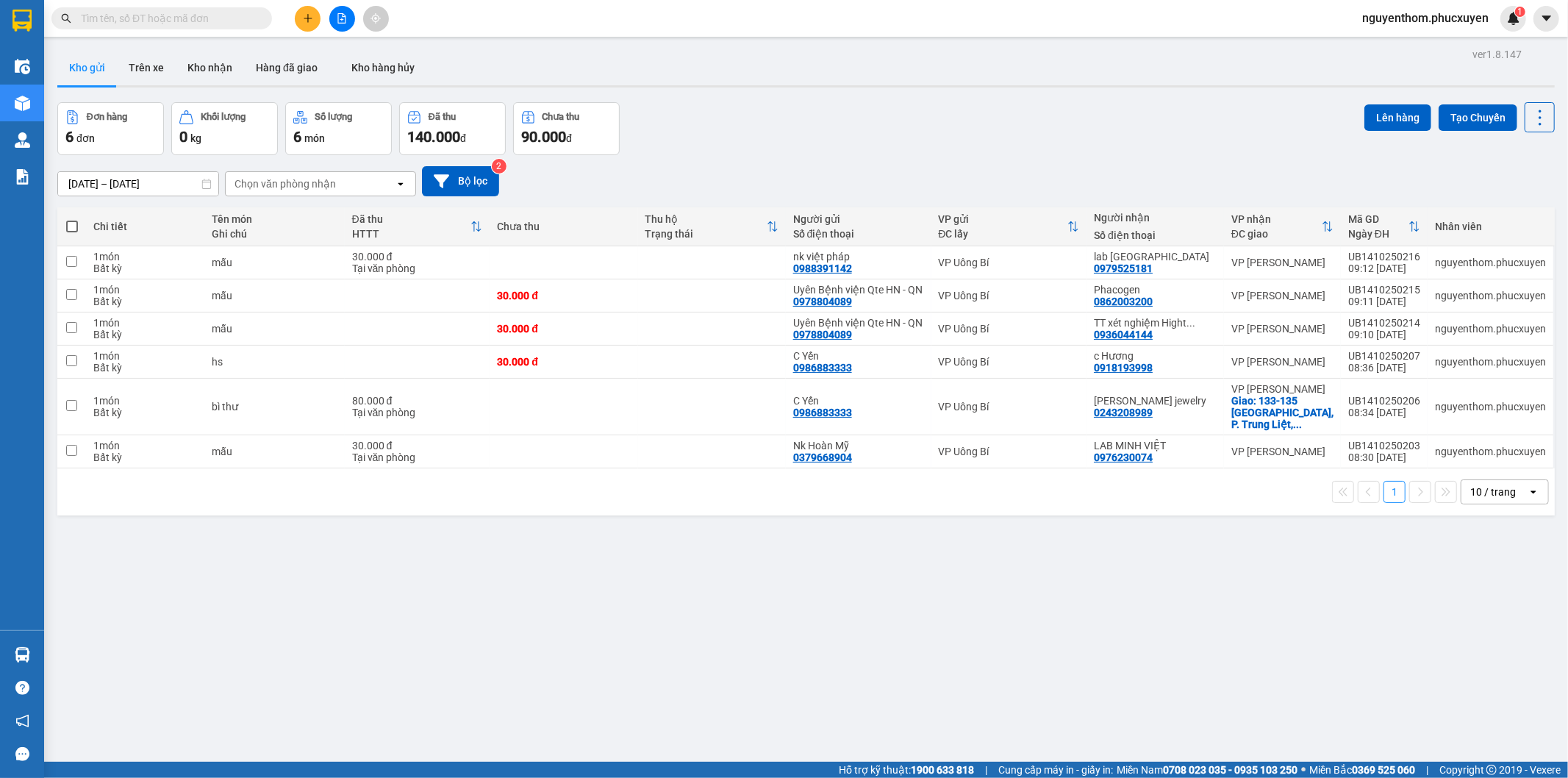
click at [199, 23] on input "text" at bounding box center [167, 18] width 173 height 16
paste input "0588713333"
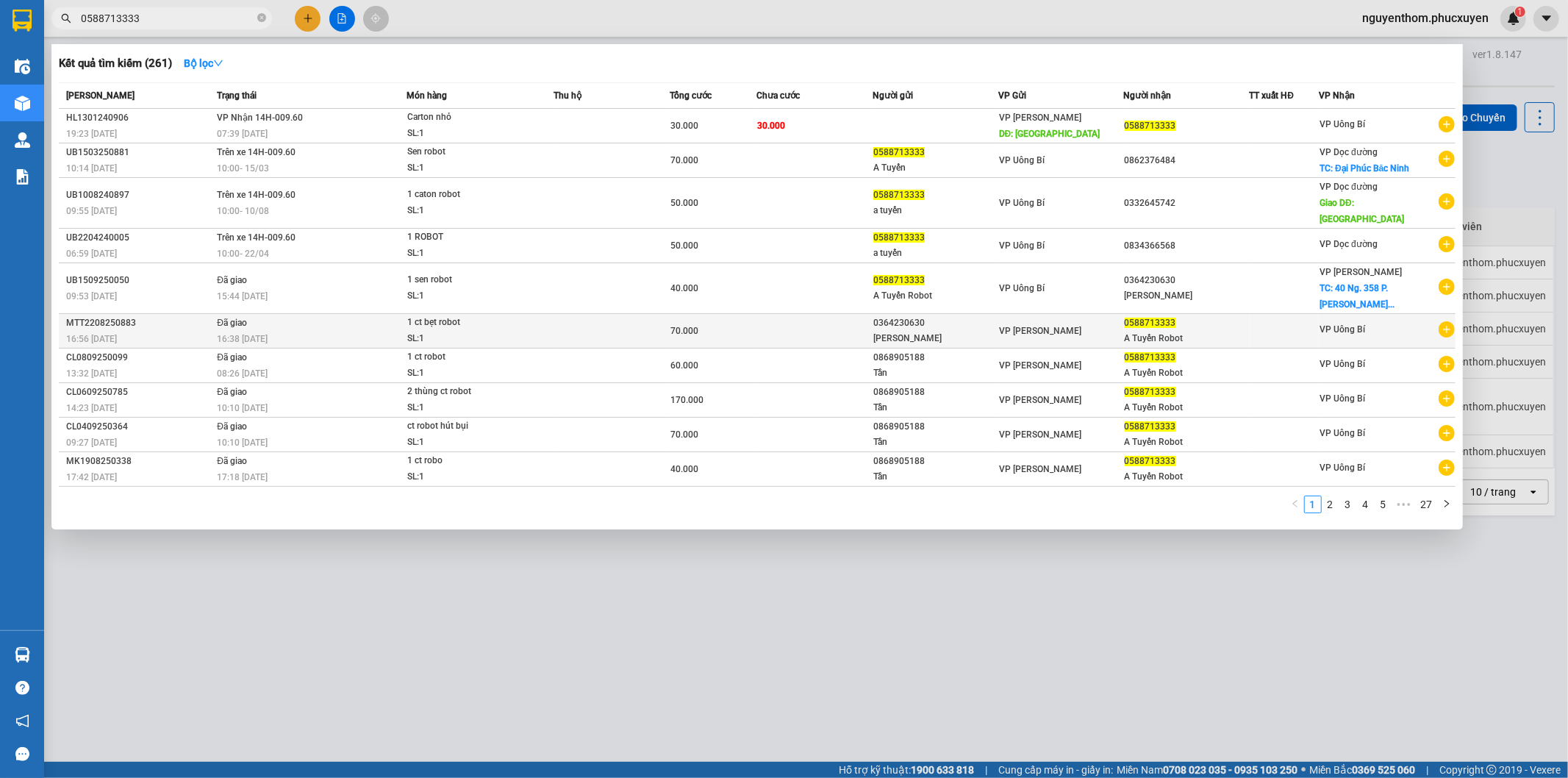
type input "0588713333"
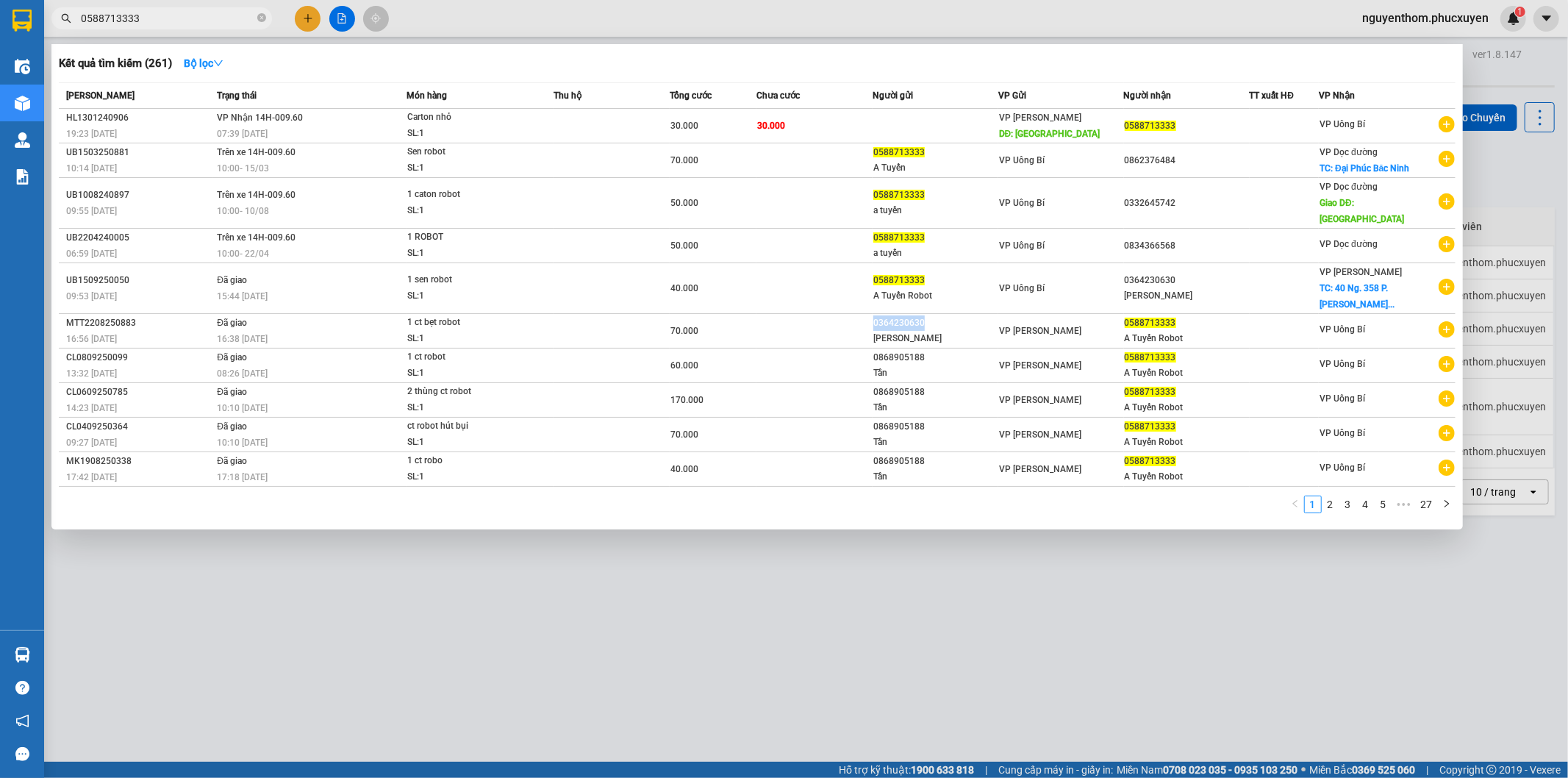
drag, startPoint x: 947, startPoint y: 305, endPoint x: 875, endPoint y: 305, distance: 72.0
click at [870, 314] on tr "MTT2208250883 16:56 - 22/08 Đã giao 16:38 - 13/09 1 ct bẹt robot SL: 1 70.000 0…" at bounding box center [756, 331] width 1397 height 34
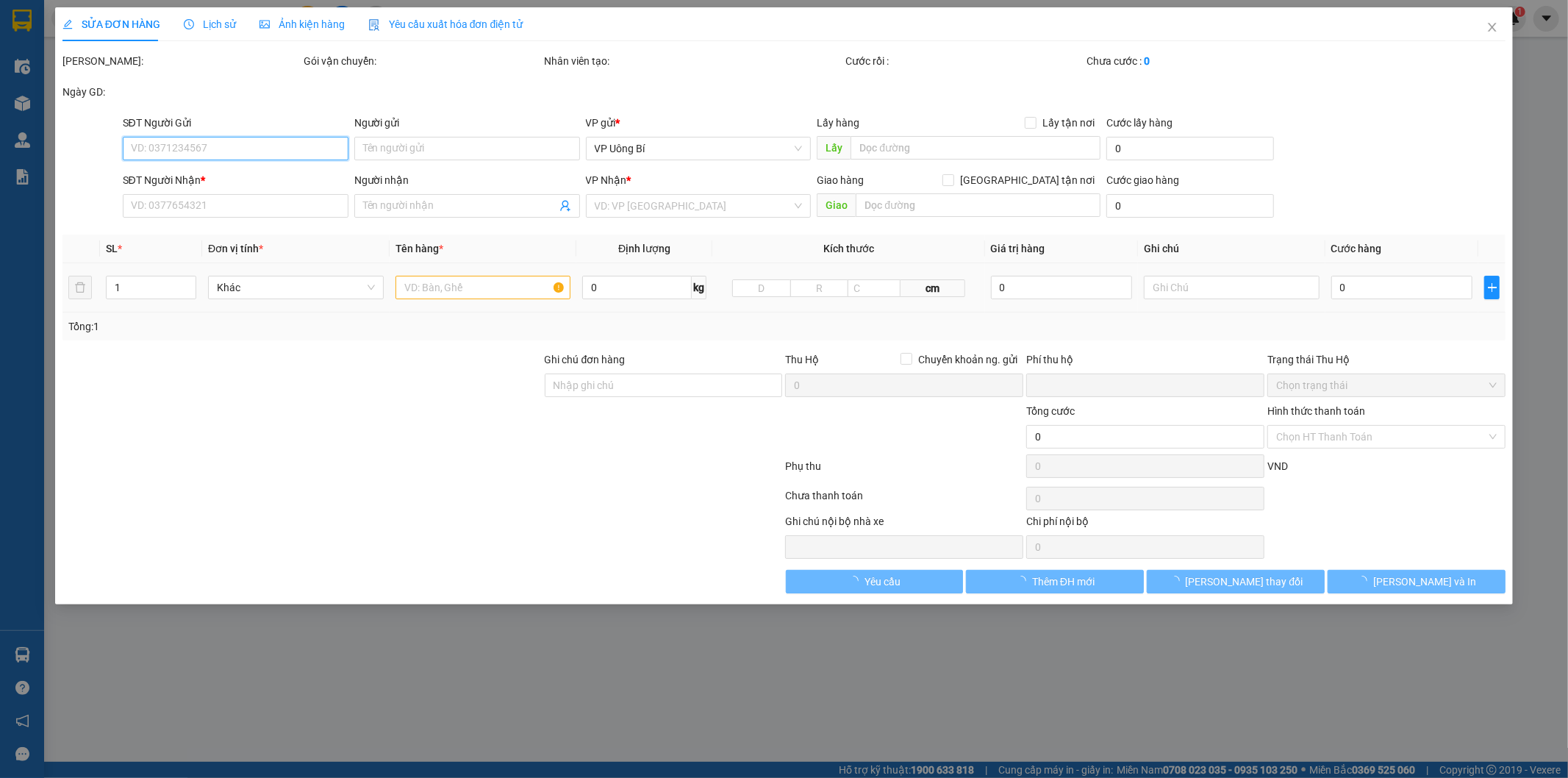
type input "0364230630"
type input "[PERSON_NAME]"
type input "0588713333"
type input "A Tuyến Robot"
type input "0"
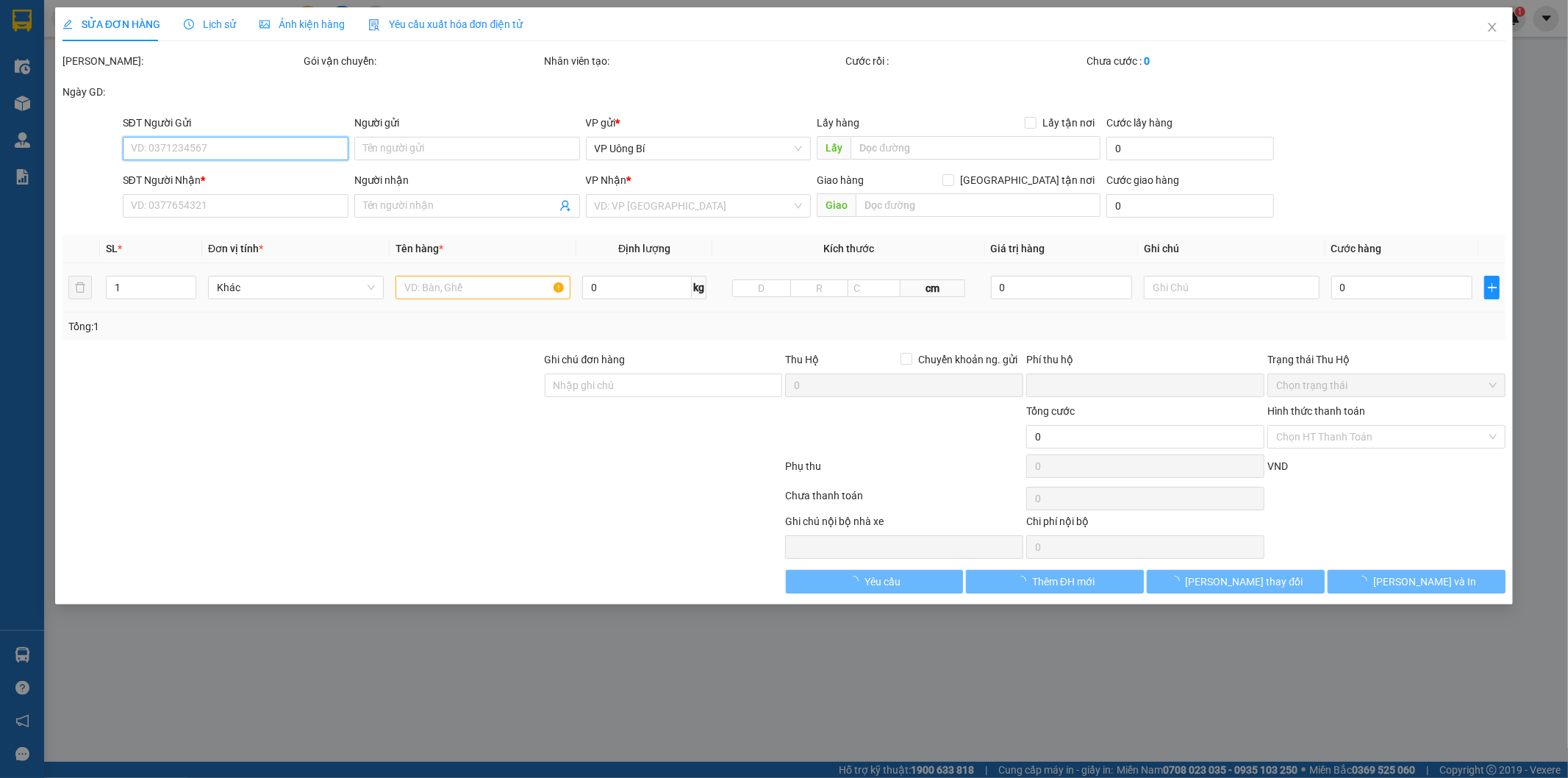
type input "70.000"
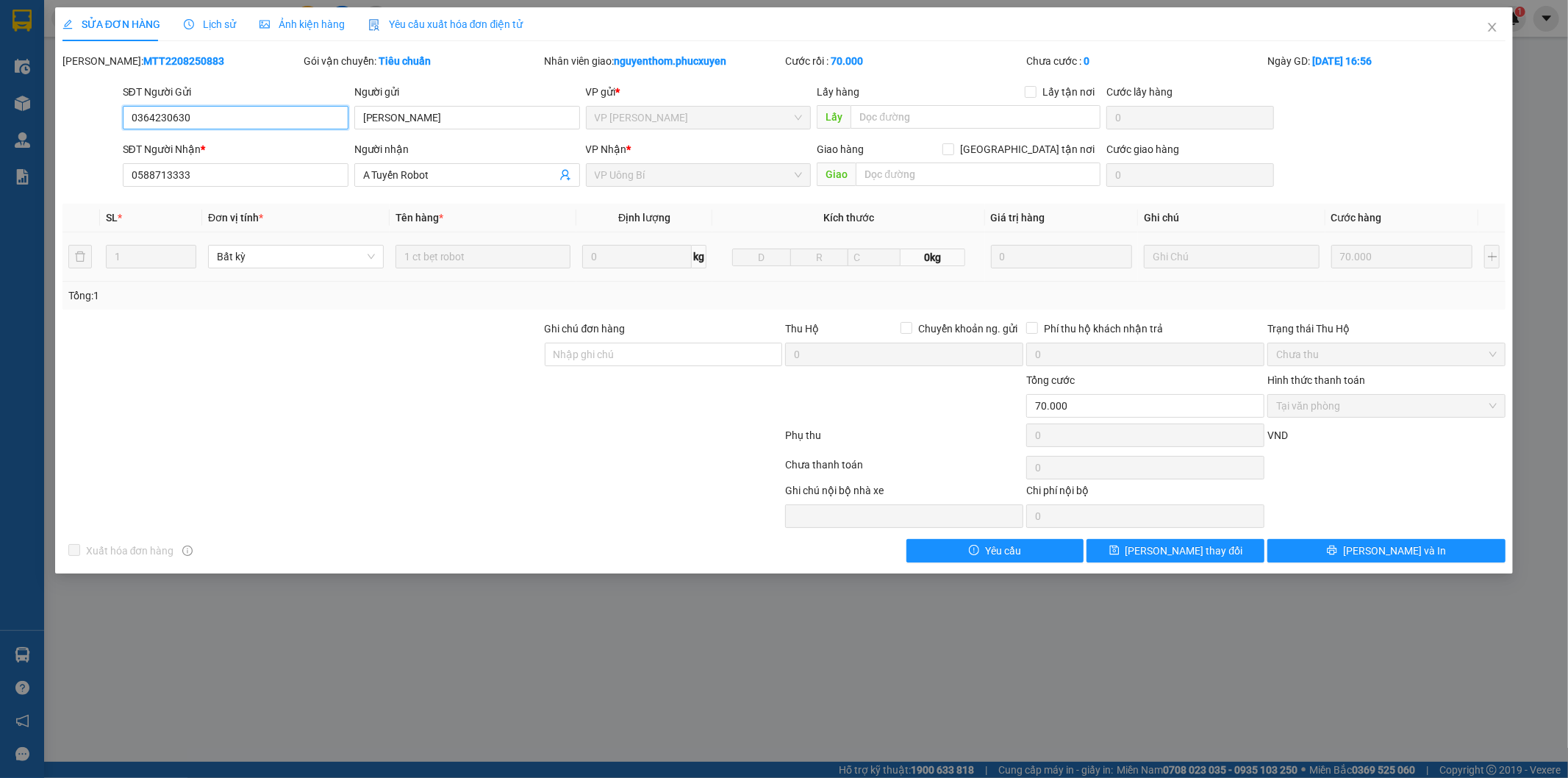
drag, startPoint x: 875, startPoint y: 305, endPoint x: 126, endPoint y: 118, distance: 772.0
click at [126, 118] on input "0364230630" at bounding box center [235, 117] width 226 height 23
click at [1497, 27] on icon "close" at bounding box center [1492, 27] width 12 height 12
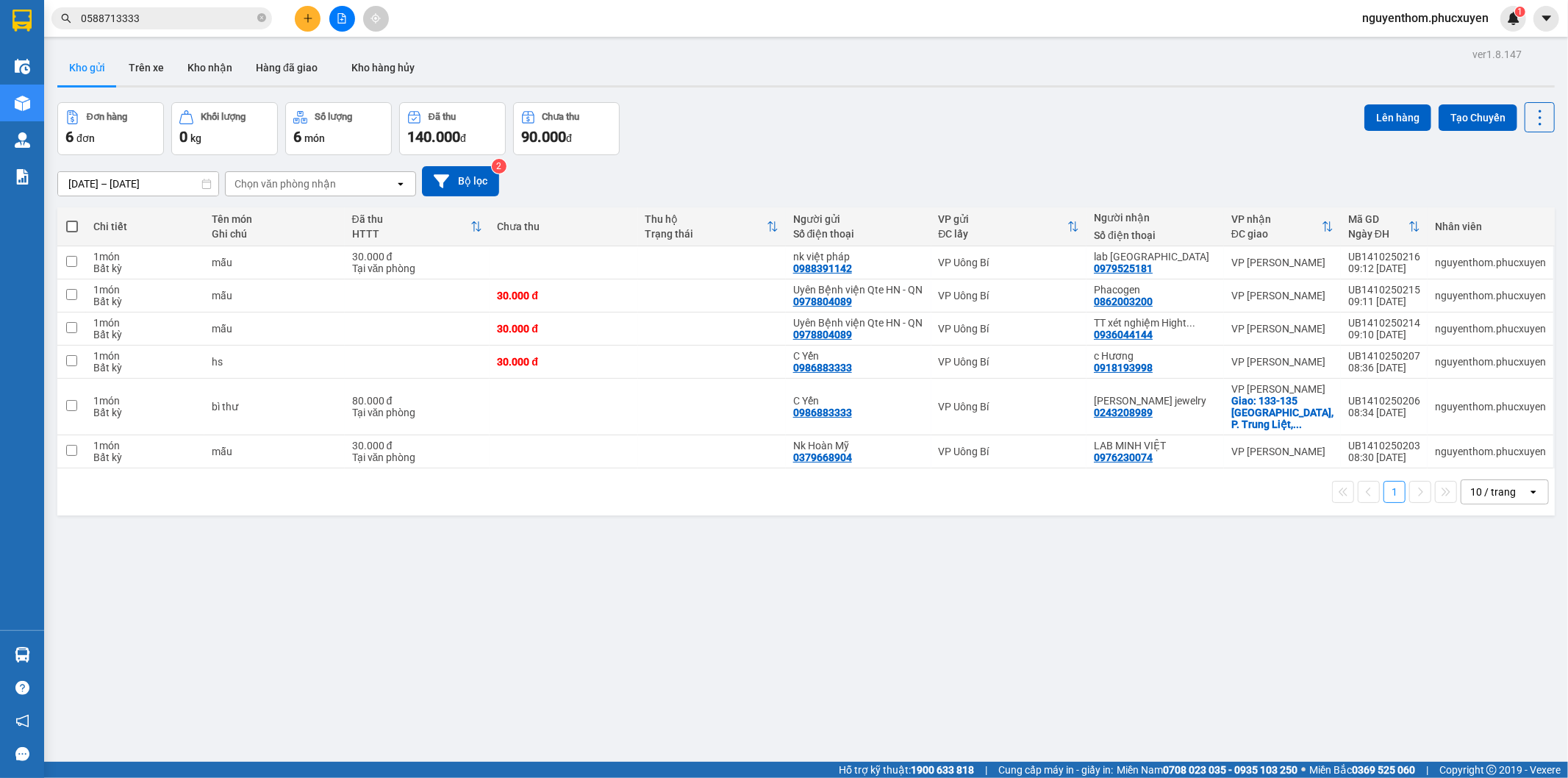
click at [178, 22] on input "0588713333" at bounding box center [167, 18] width 173 height 16
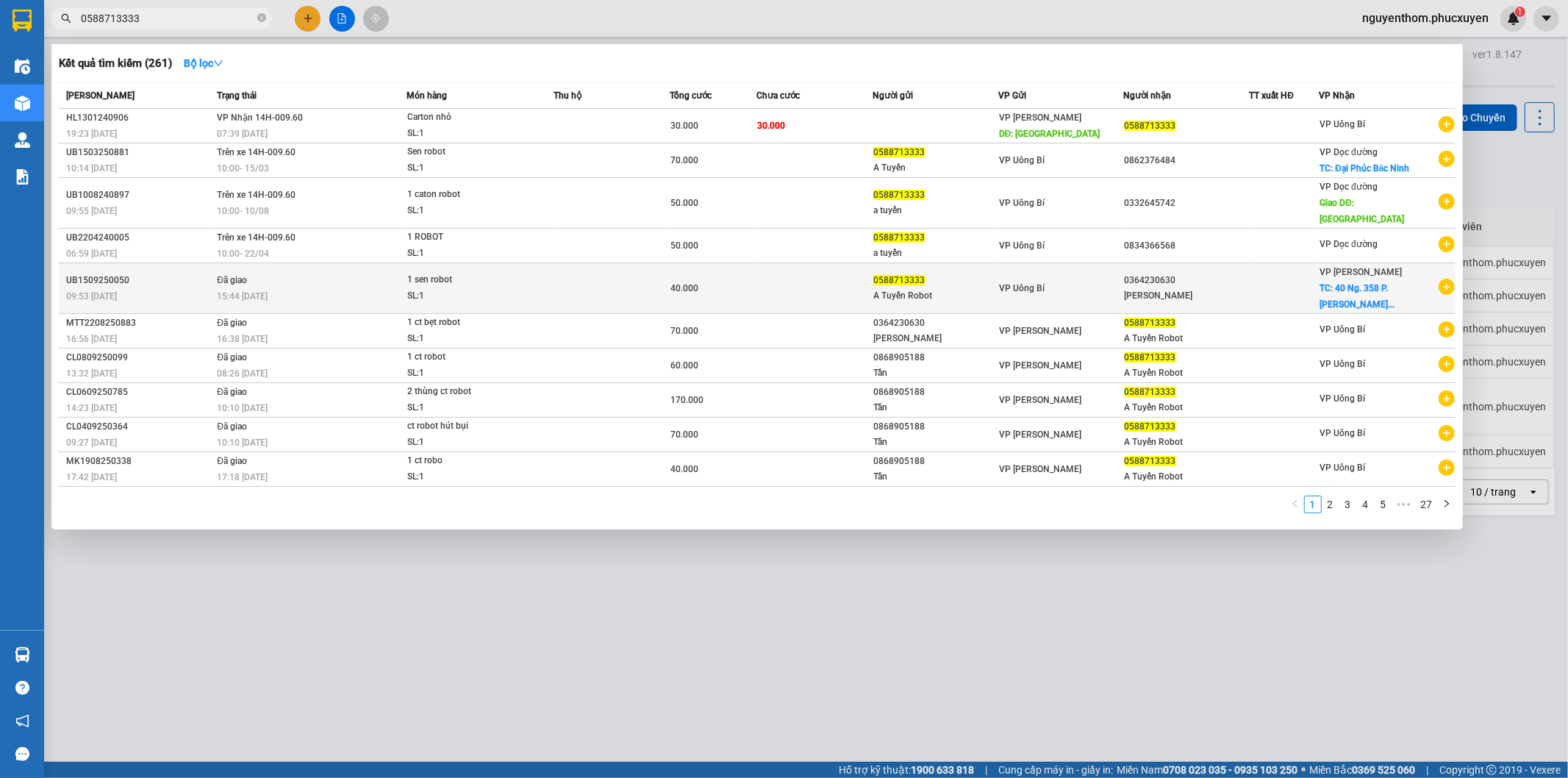
click at [1295, 263] on td at bounding box center [1284, 288] width 70 height 51
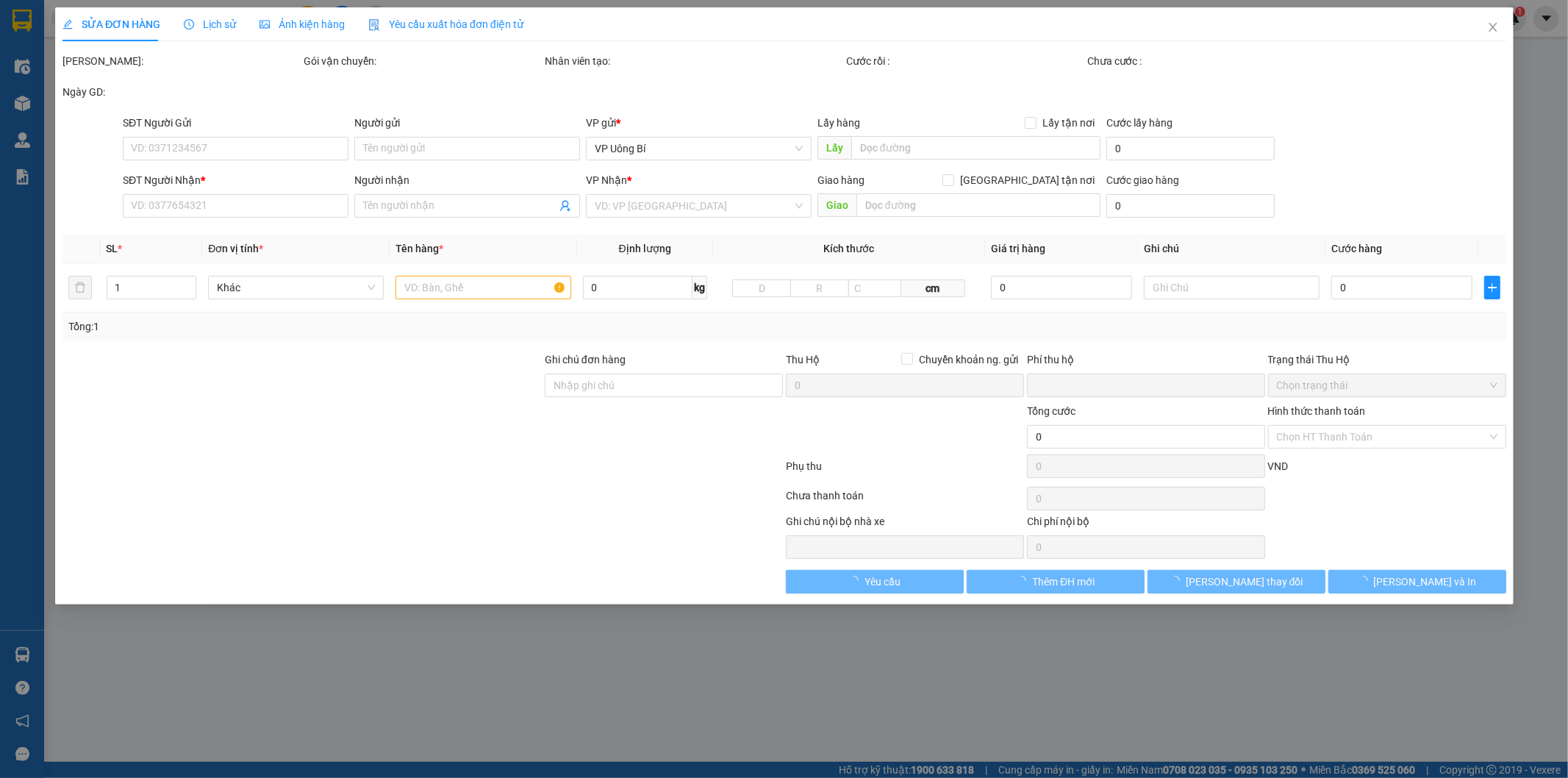
type input "0588713333"
type input "A Tuyến Robot"
type input "0364230630"
type input "[PERSON_NAME]"
checkbox input "true"
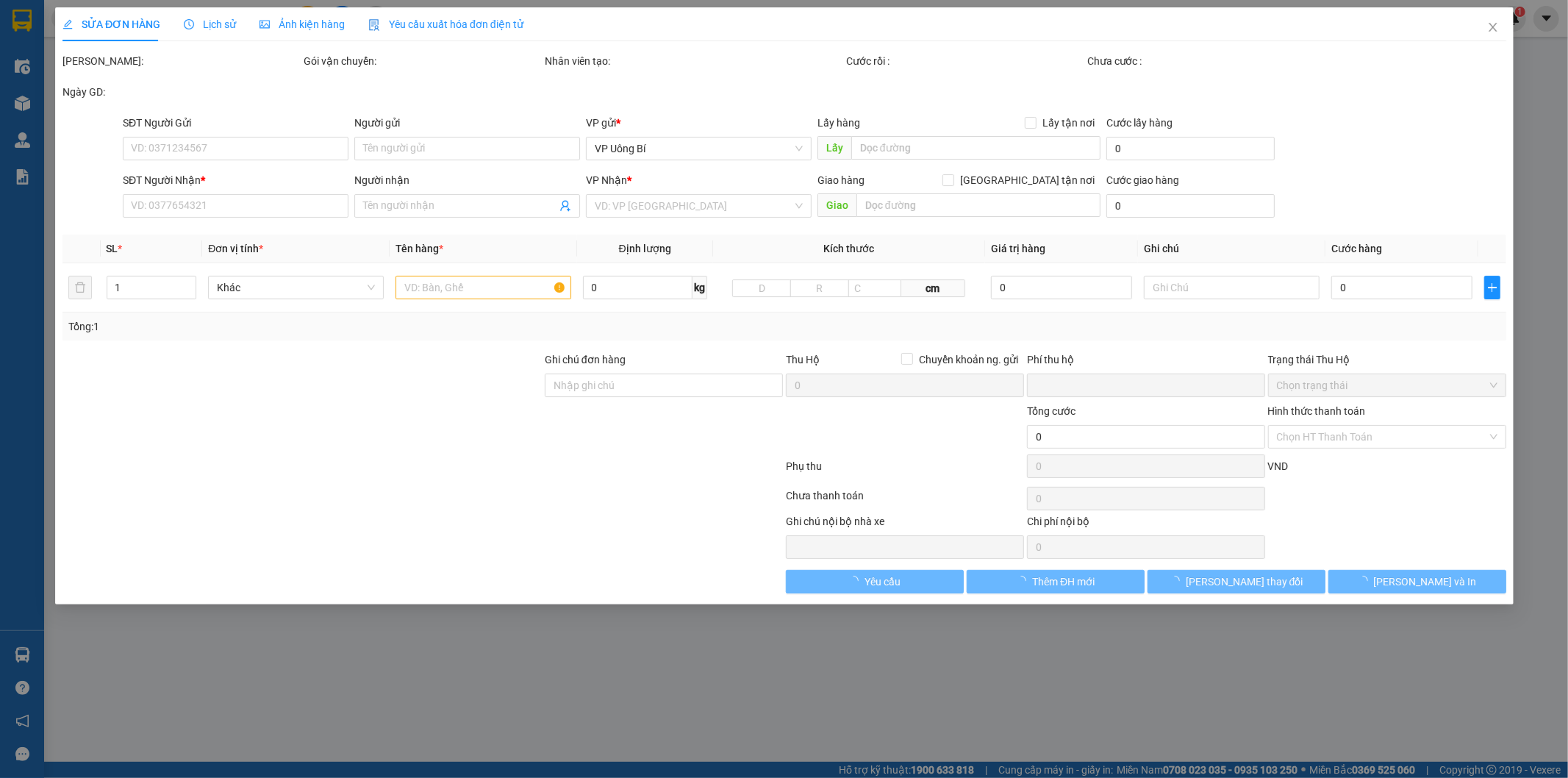
type input "40 Ng. 358 P. [PERSON_NAME], [GEOGRAPHIC_DATA], [GEOGRAPHIC_DATA], [GEOGRAPHIC_…"
type input "0"
type input "40.000"
